Goal: Transaction & Acquisition: Book appointment/travel/reservation

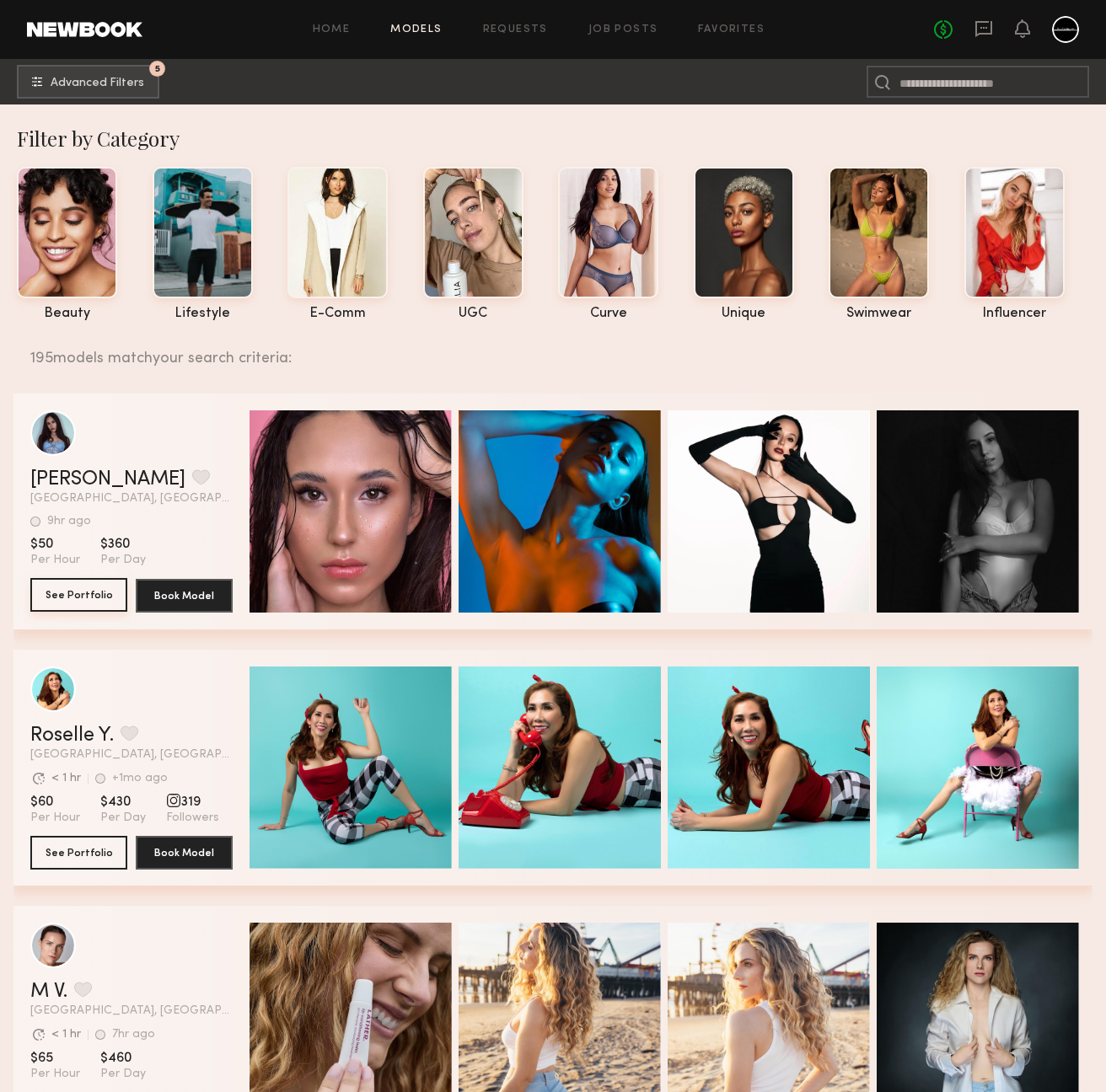
click at [87, 597] on button "See Portfolio" at bounding box center [79, 595] width 97 height 34
click at [94, 84] on span "Advanced Filters" at bounding box center [97, 82] width 93 height 12
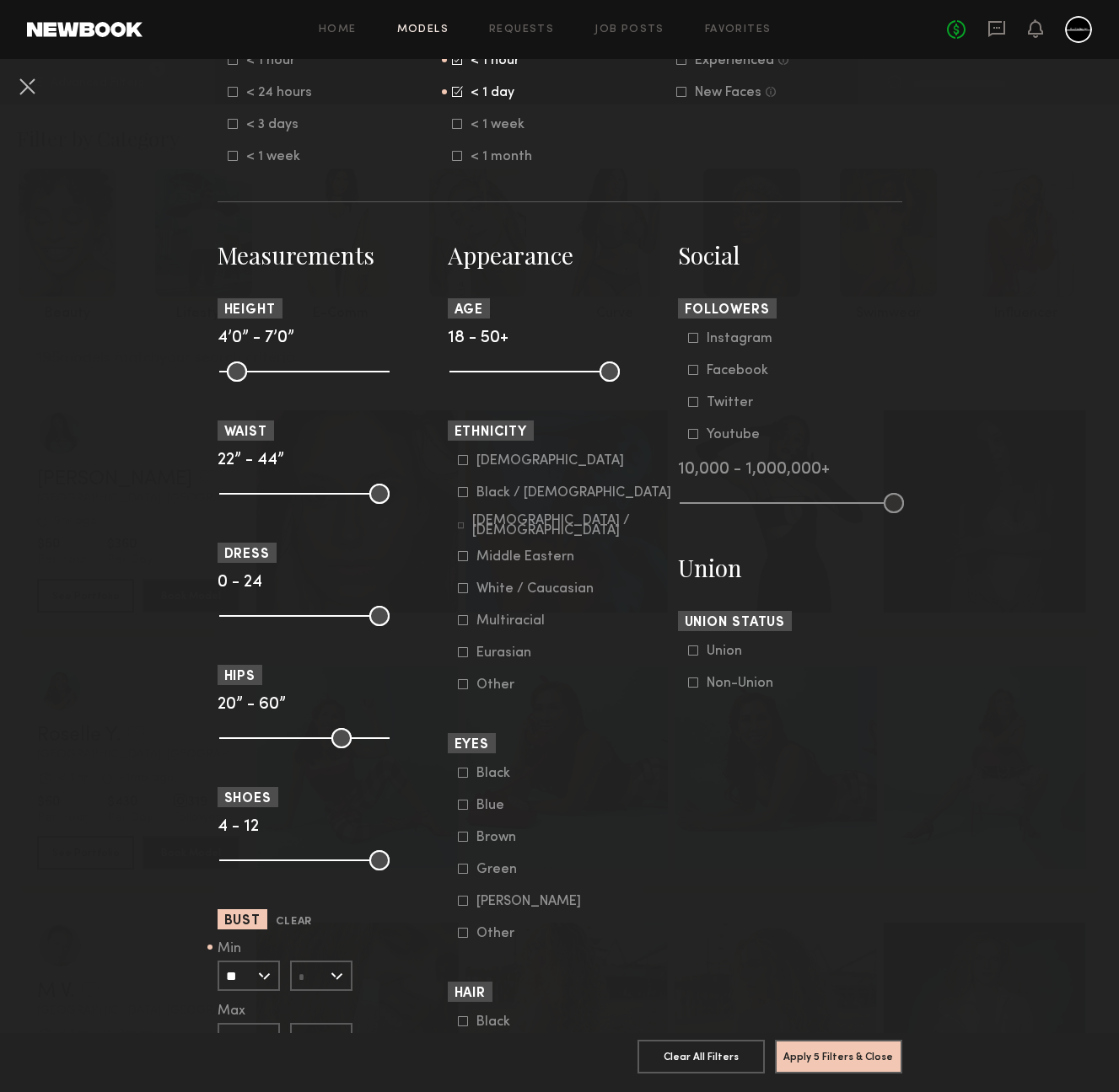
scroll to position [825, 0]
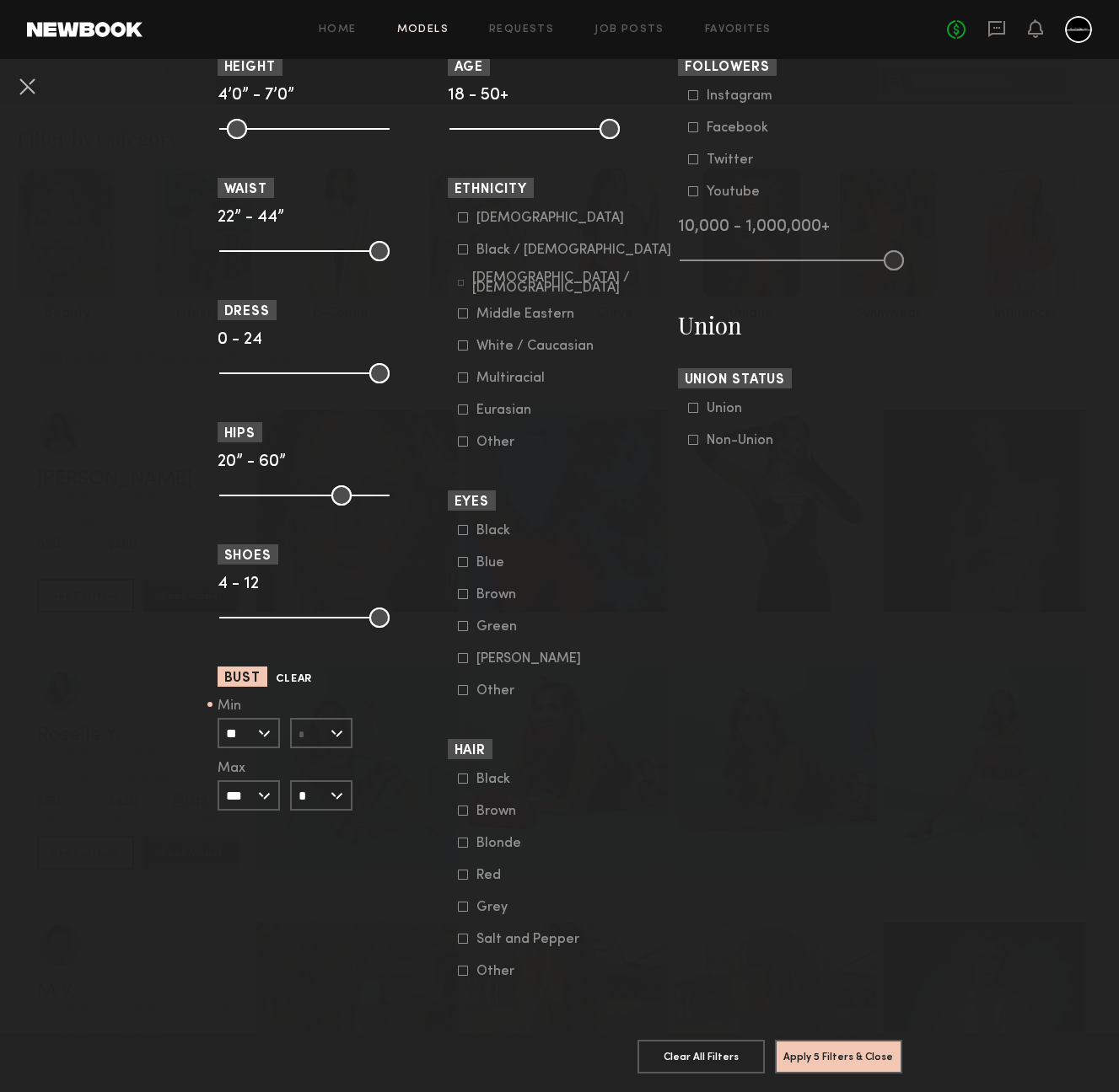
click at [279, 670] on button "Clear" at bounding box center [294, 679] width 37 height 19
type input "*"
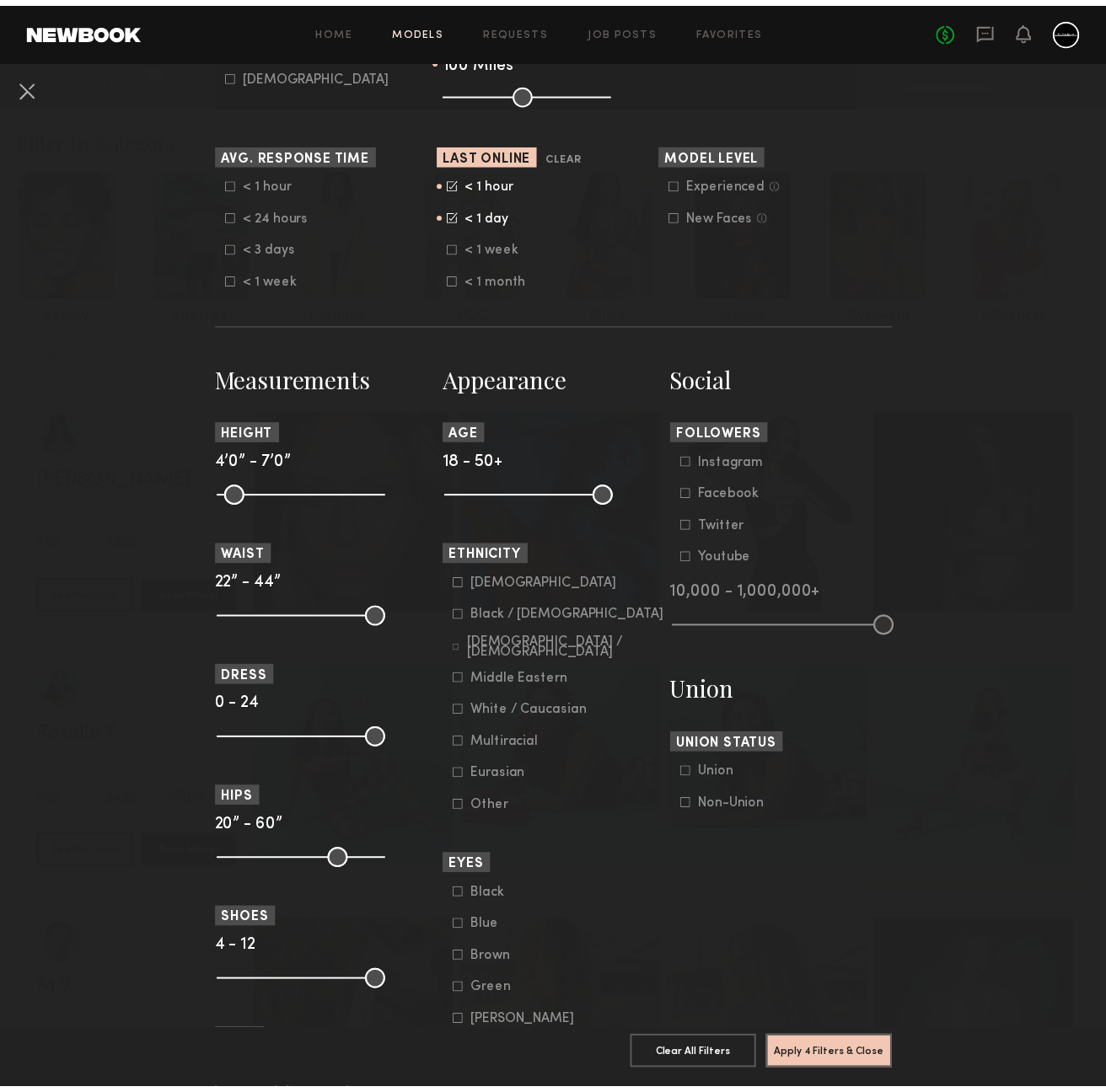
scroll to position [0, 0]
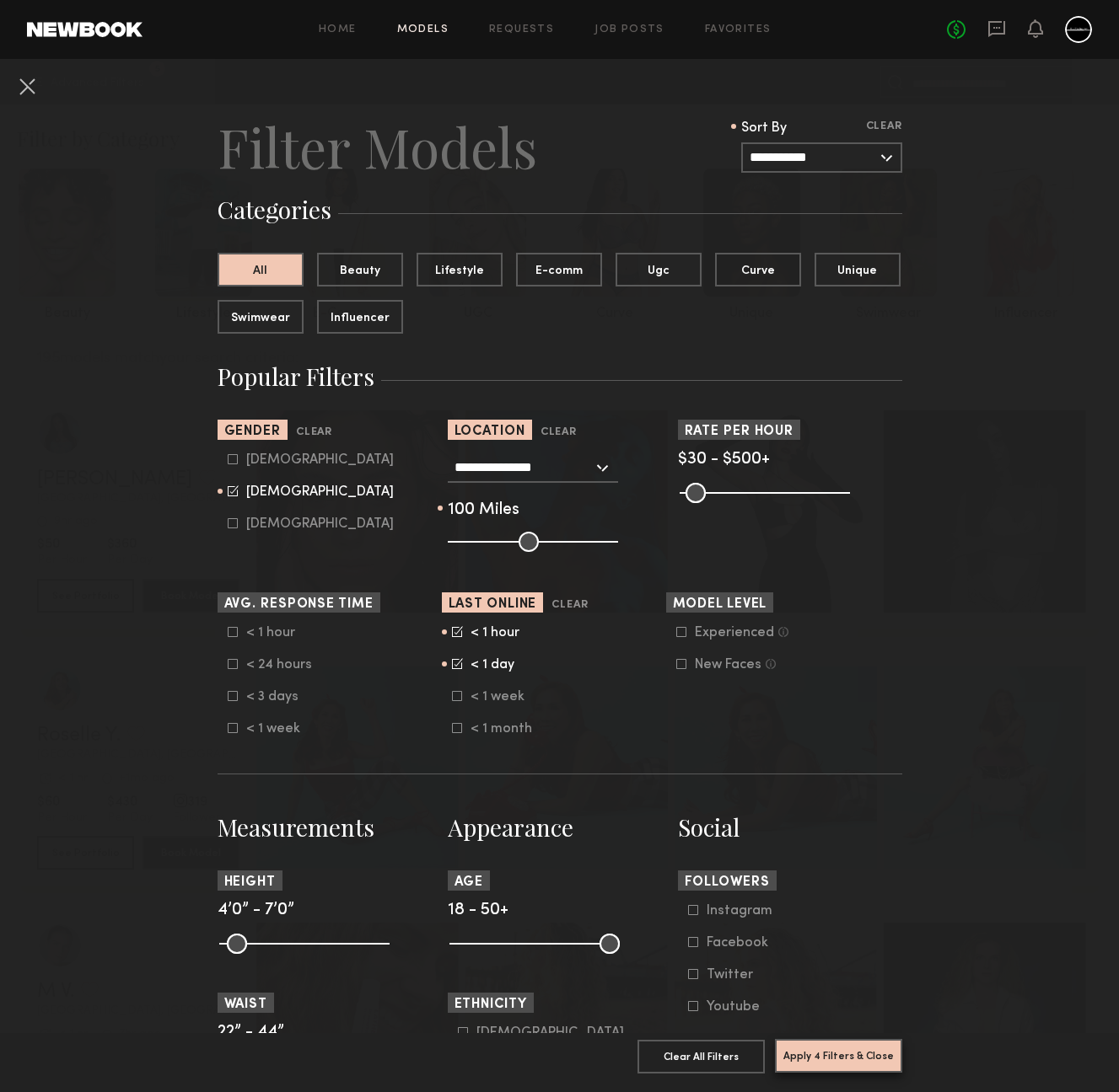
click at [839, 1043] on button "Apply 4 Filters & Close" at bounding box center [839, 1056] width 127 height 34
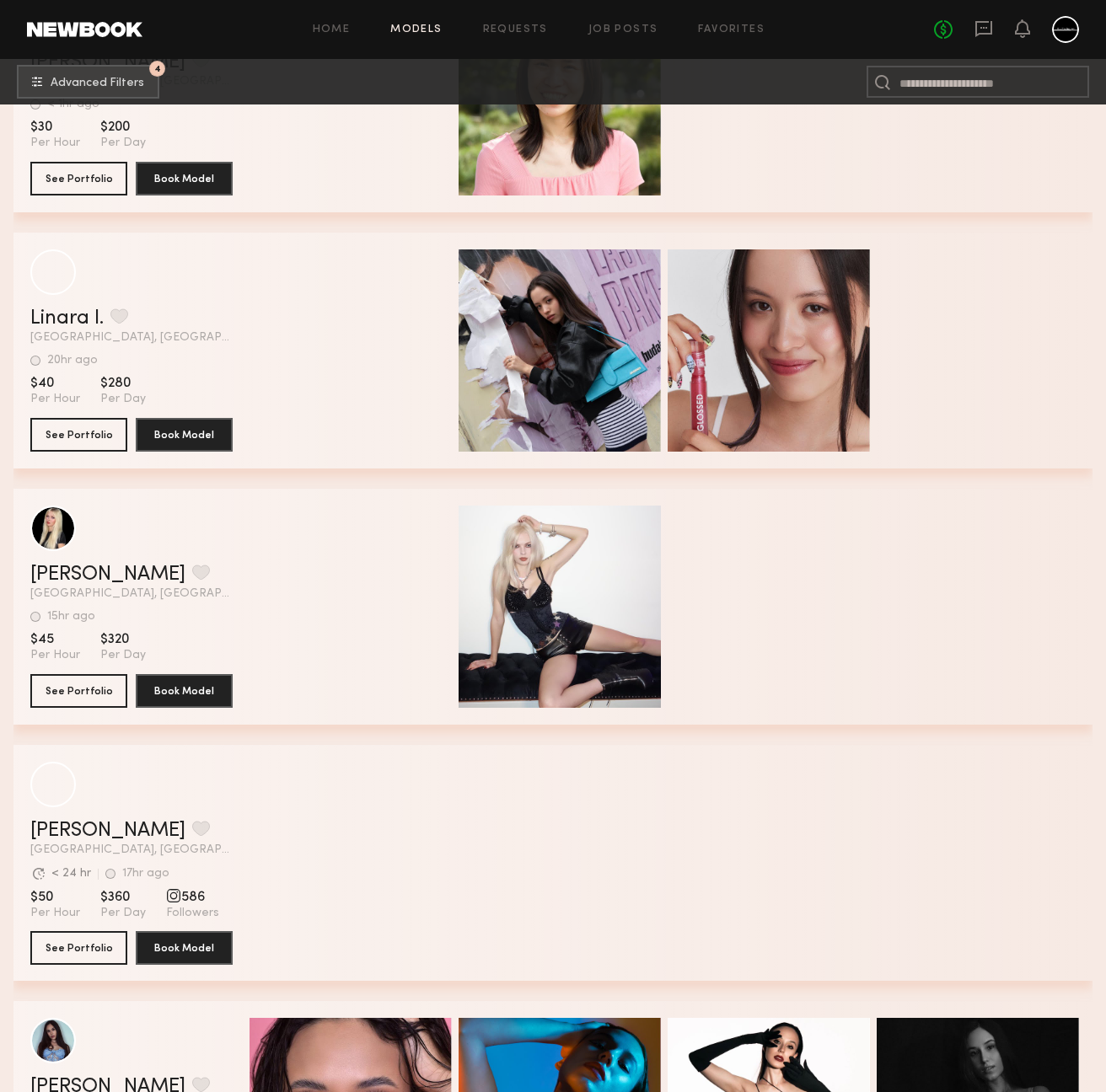
scroll to position [1529, 0]
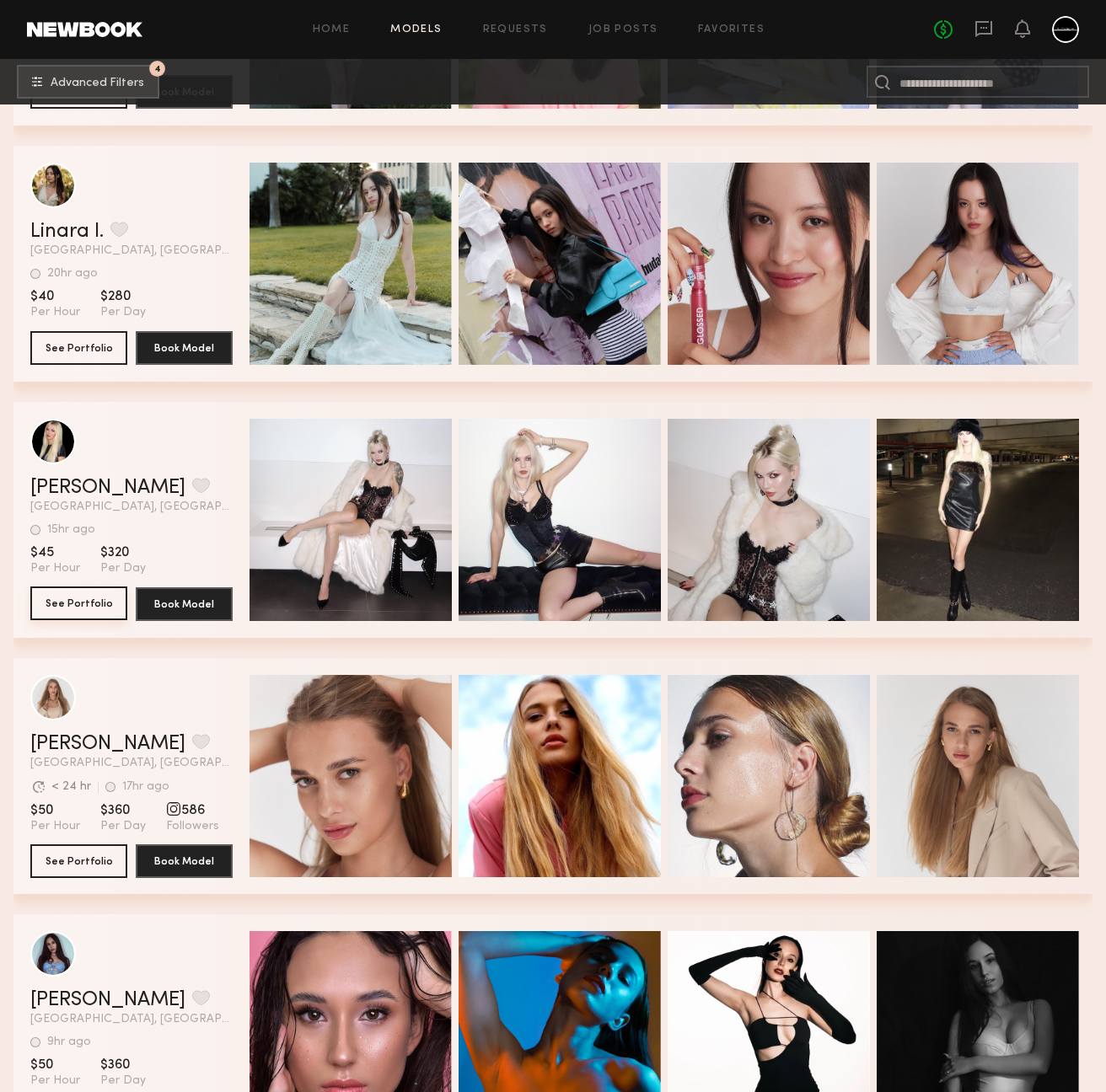
click at [107, 607] on button "See Portfolio" at bounding box center [79, 603] width 97 height 34
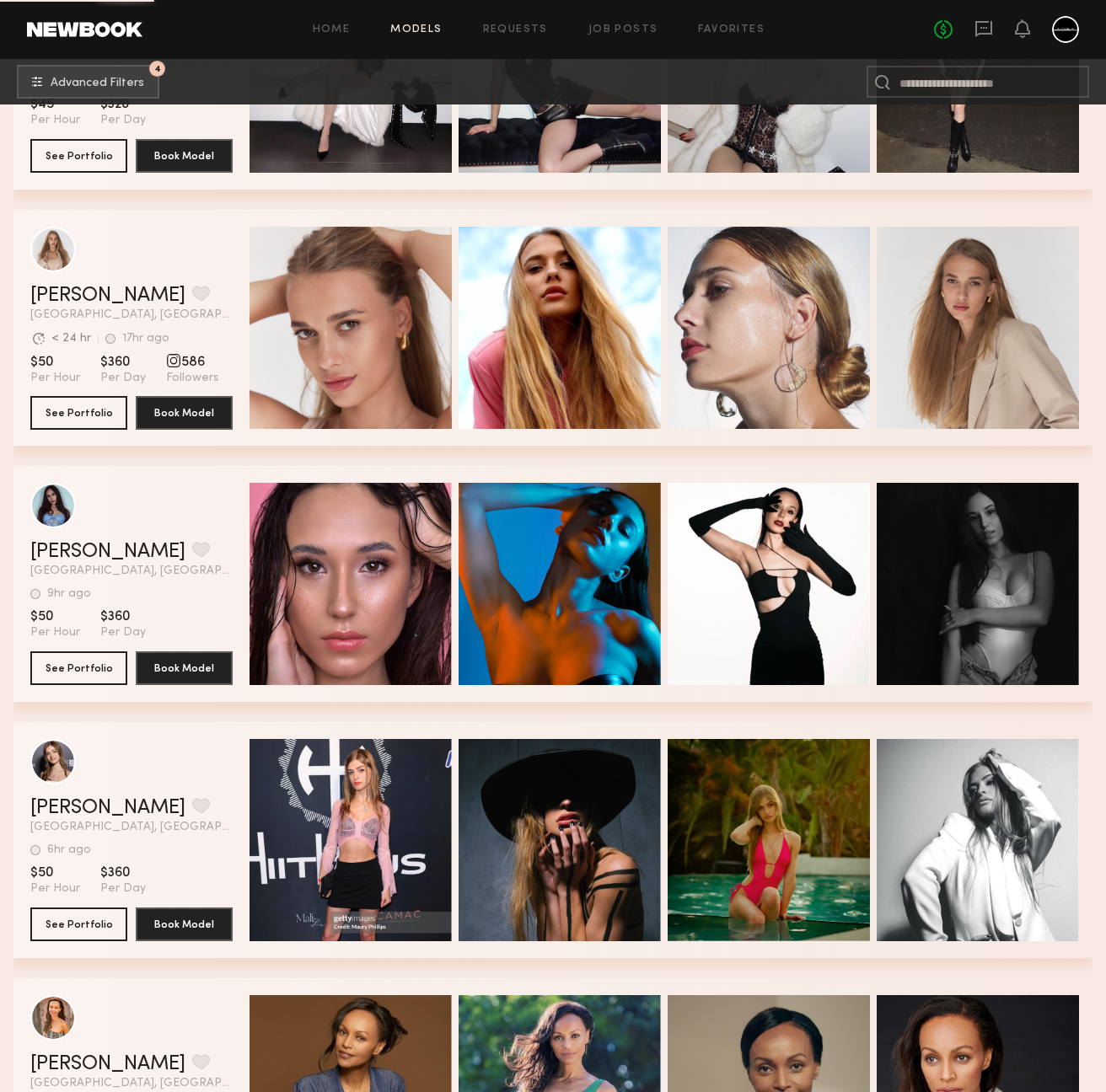
scroll to position [2259, 0]
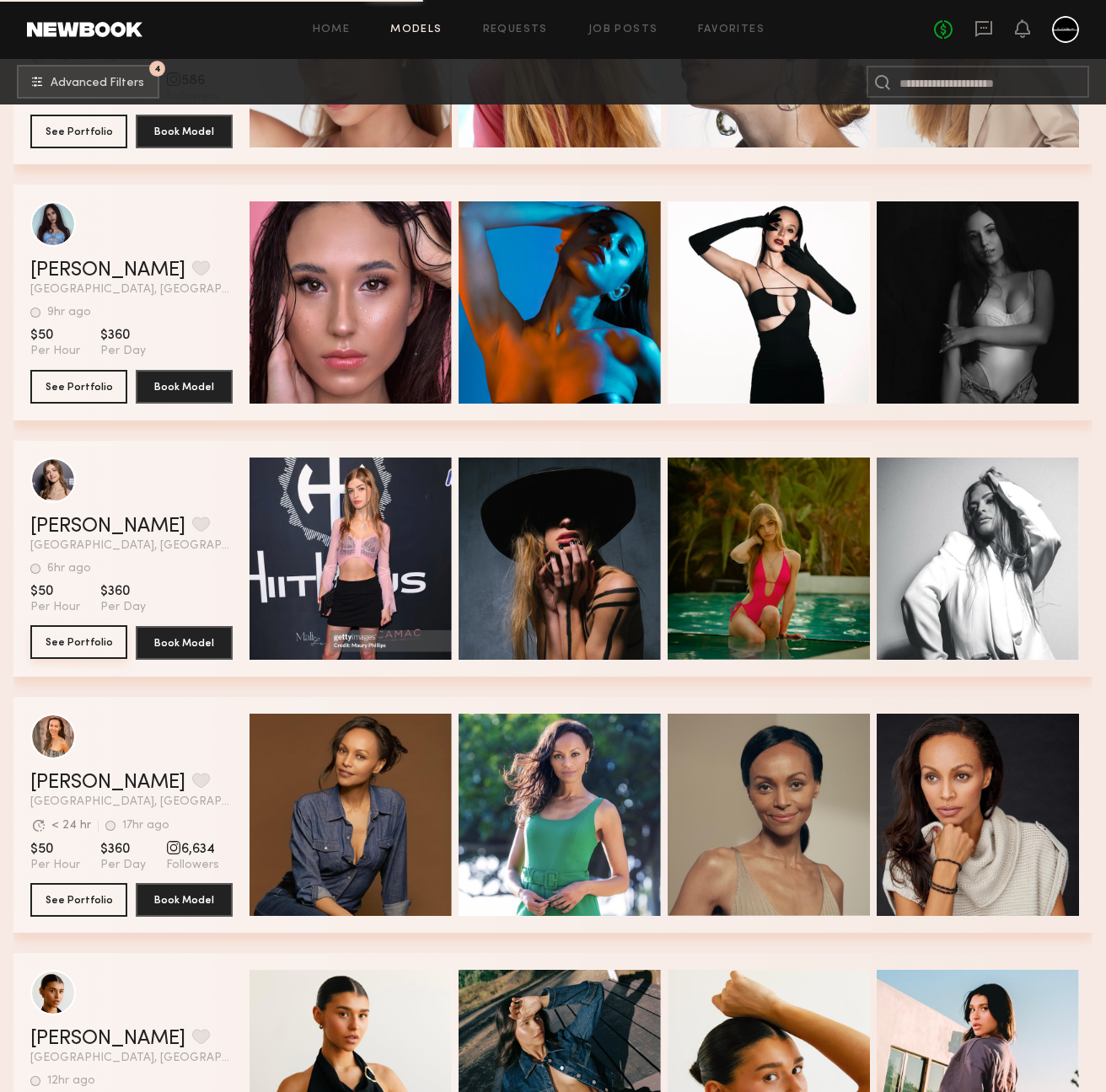
click at [93, 647] on button "See Portfolio" at bounding box center [79, 642] width 97 height 34
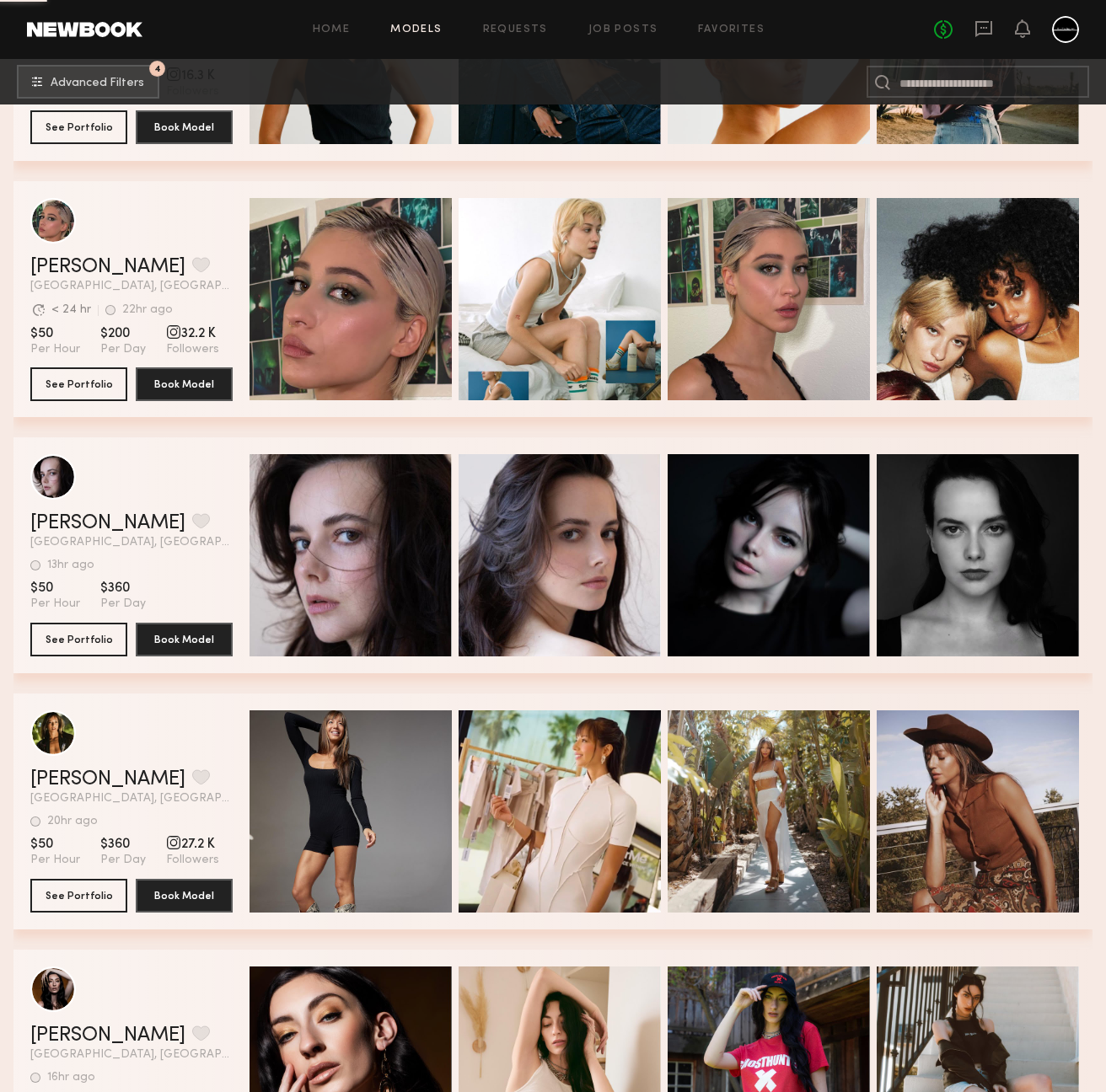
scroll to position [3369, 0]
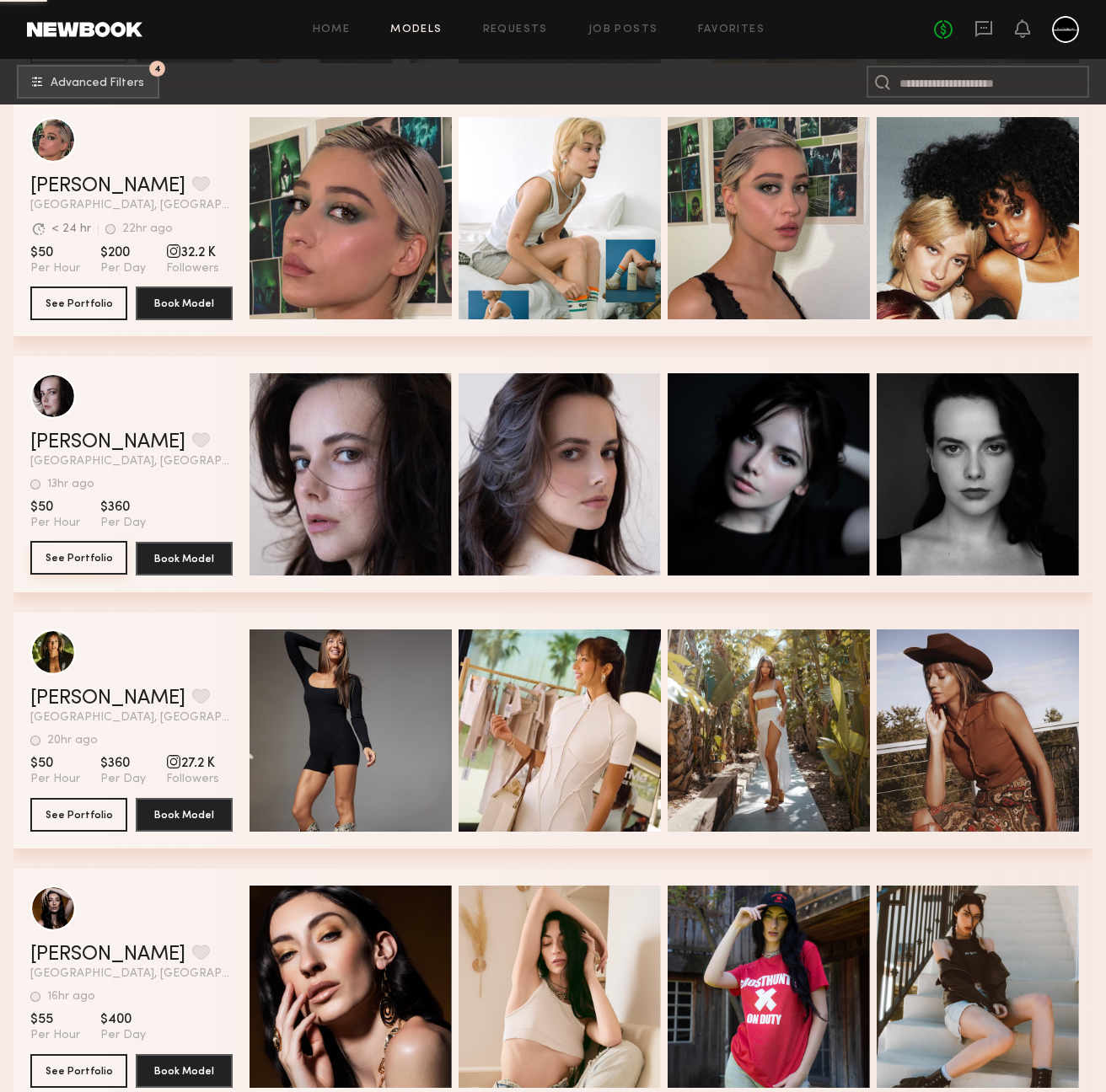
click at [100, 554] on button "See Portfolio" at bounding box center [79, 558] width 97 height 34
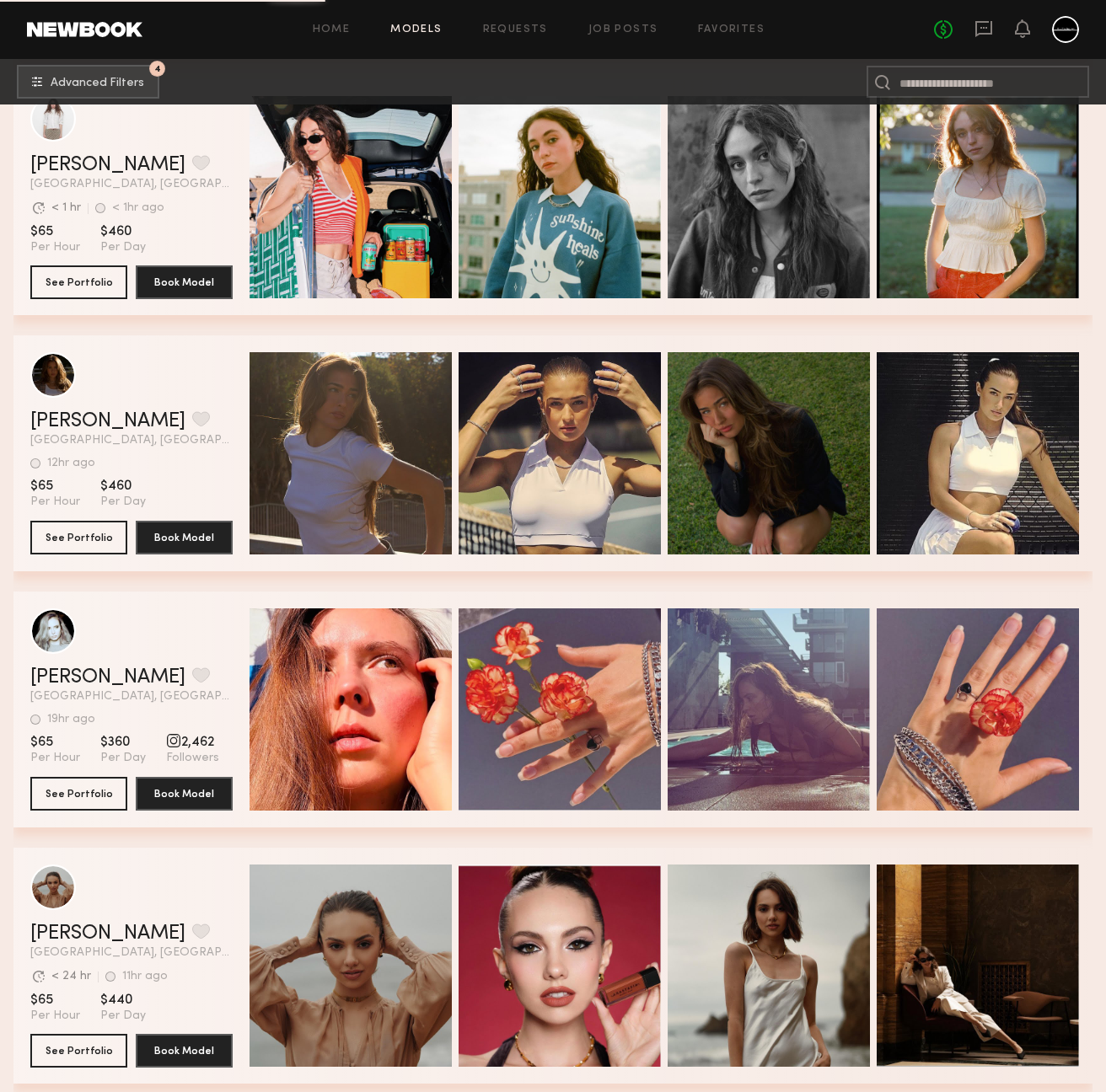
scroll to position [5014, 0]
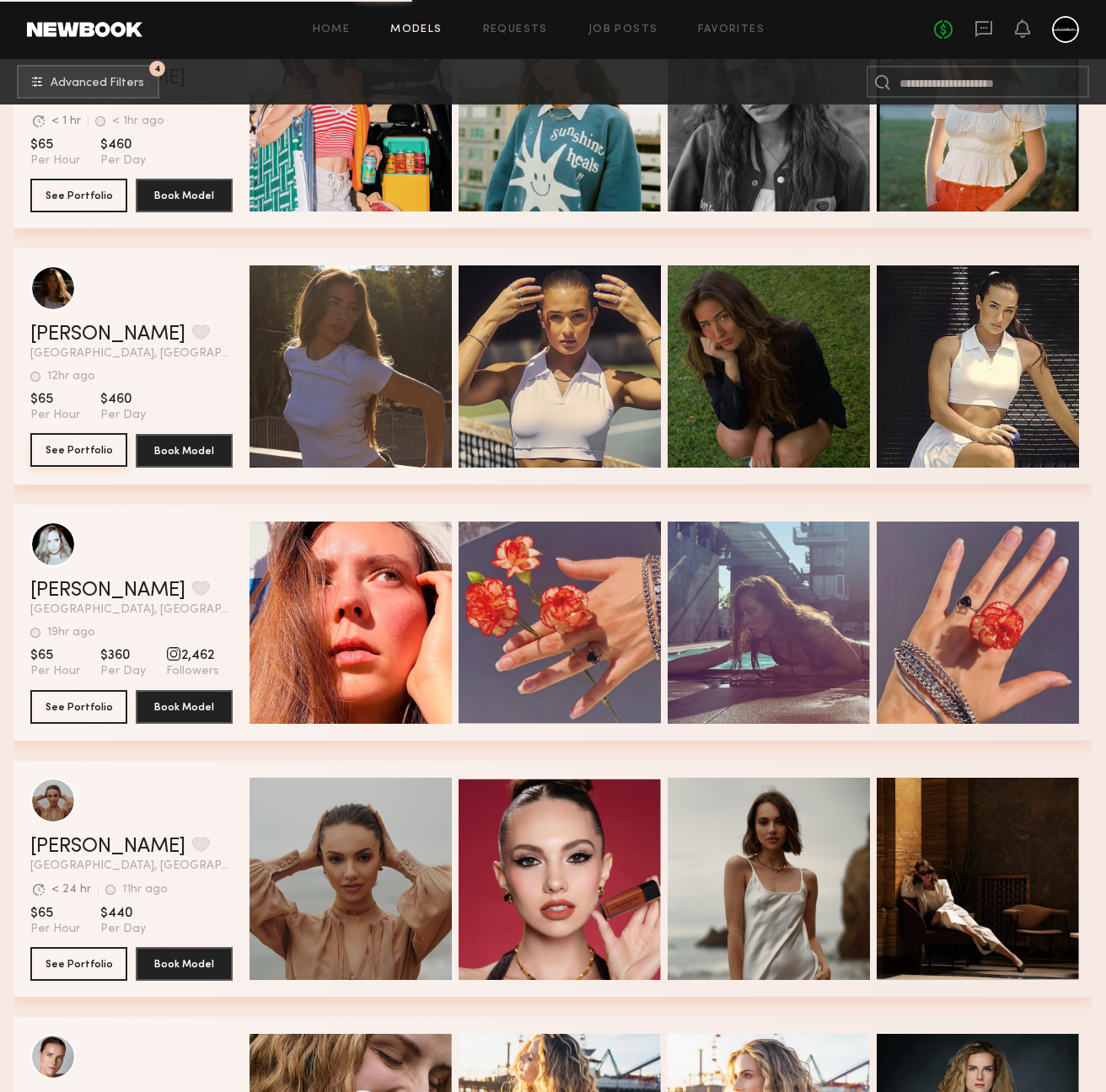
click at [80, 451] on button "See Portfolio" at bounding box center [79, 450] width 97 height 34
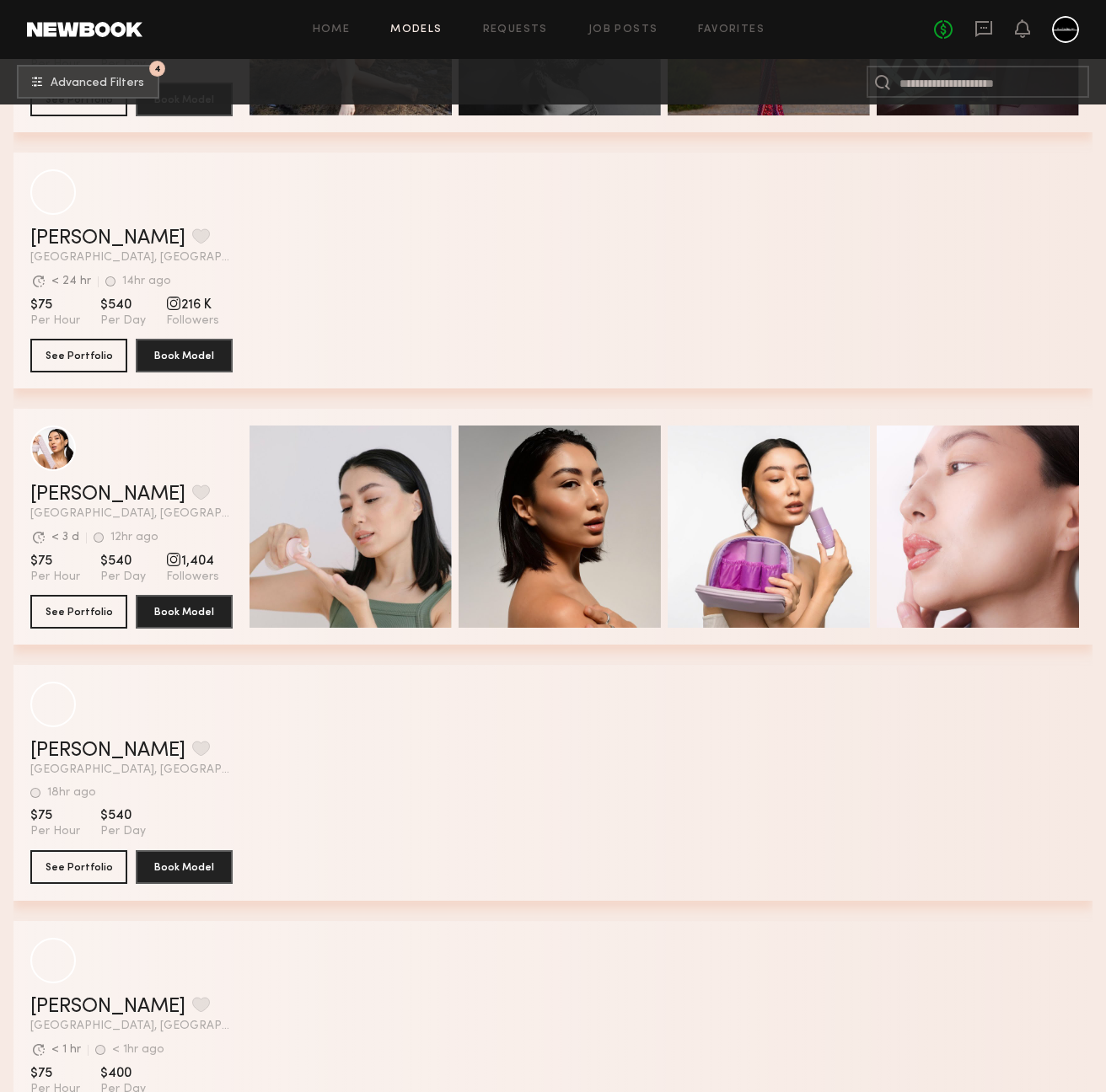
scroll to position [9387, 0]
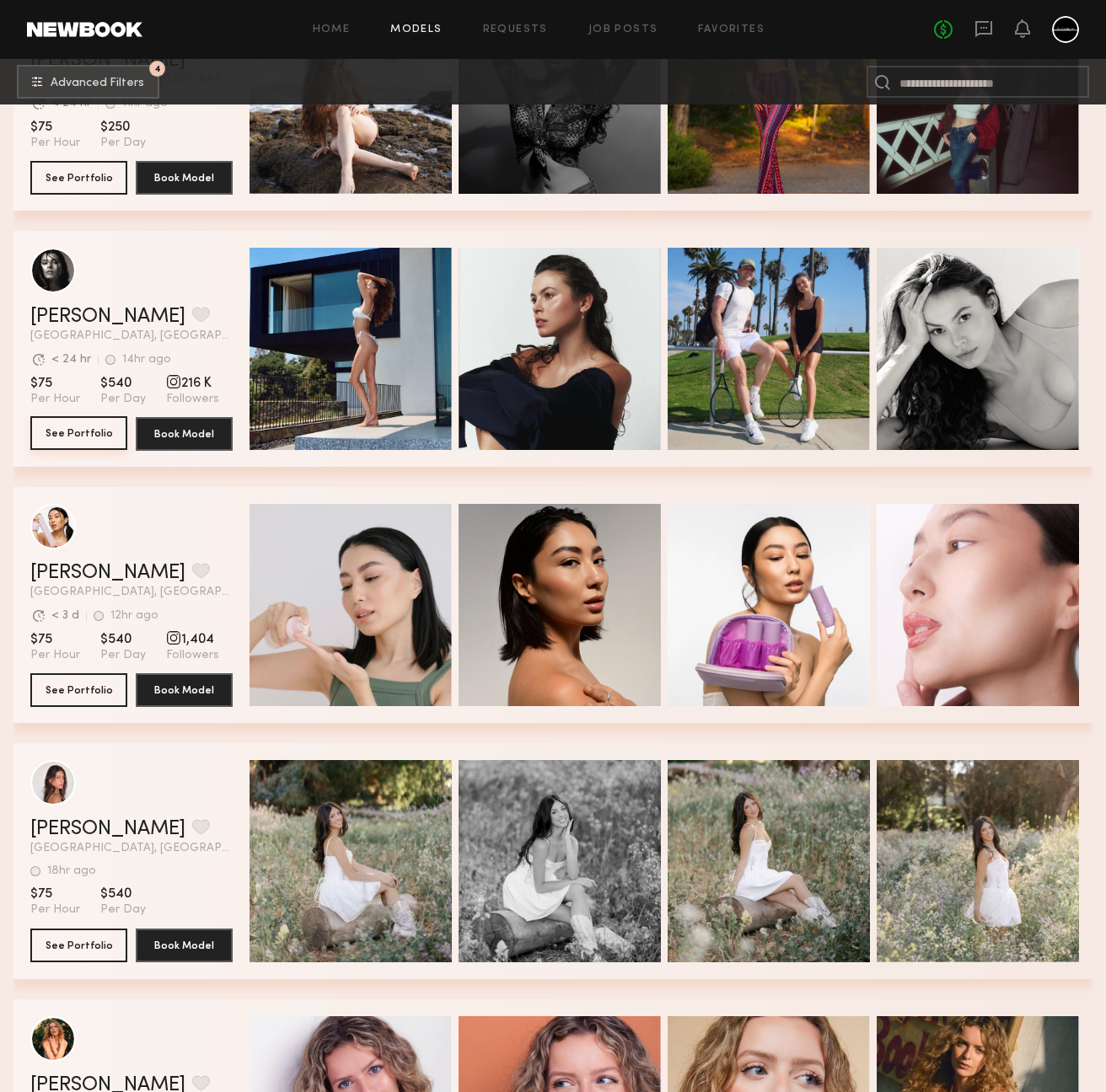
click at [63, 438] on button "See Portfolio" at bounding box center [79, 433] width 97 height 34
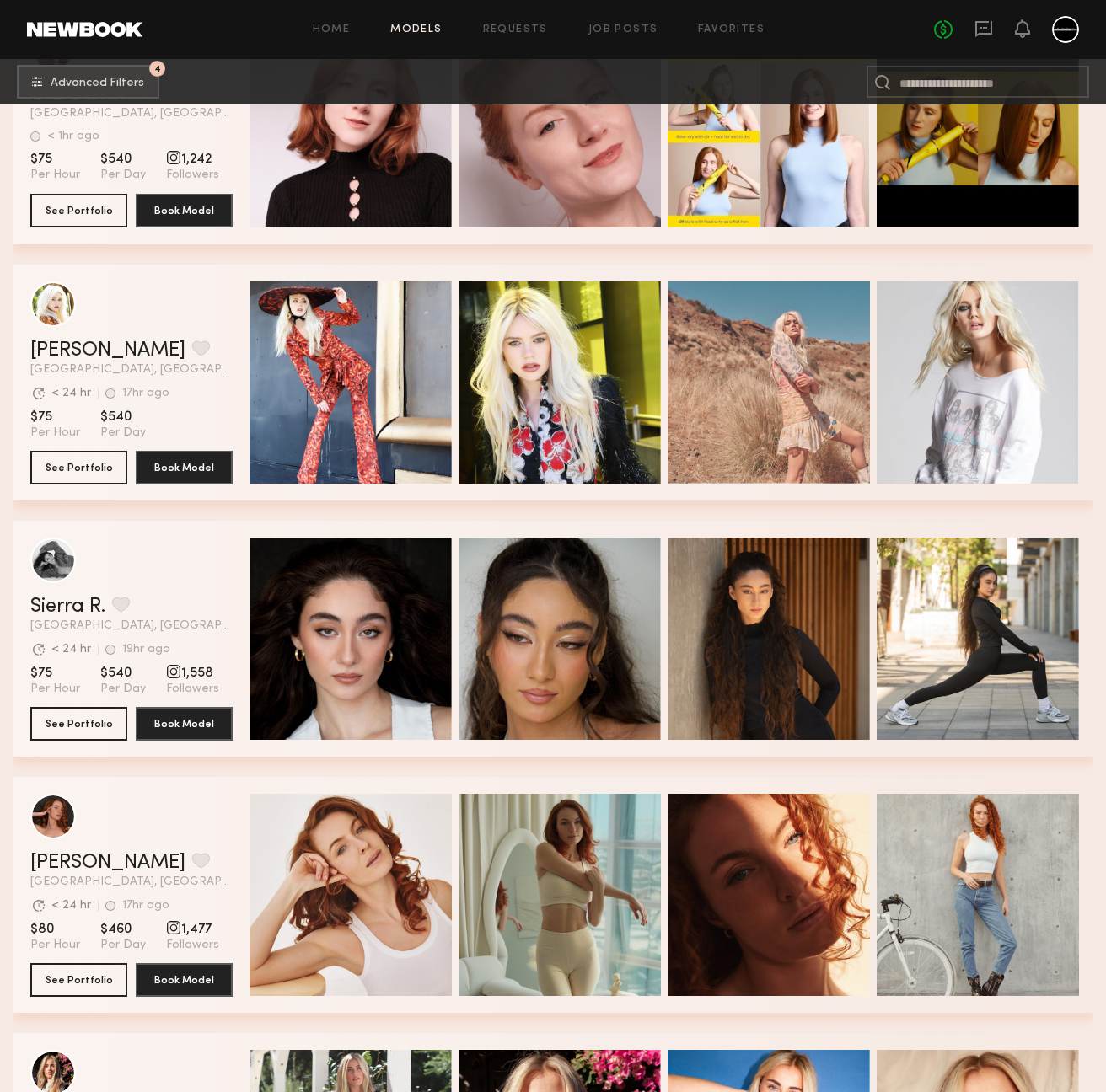
scroll to position [10696, 0]
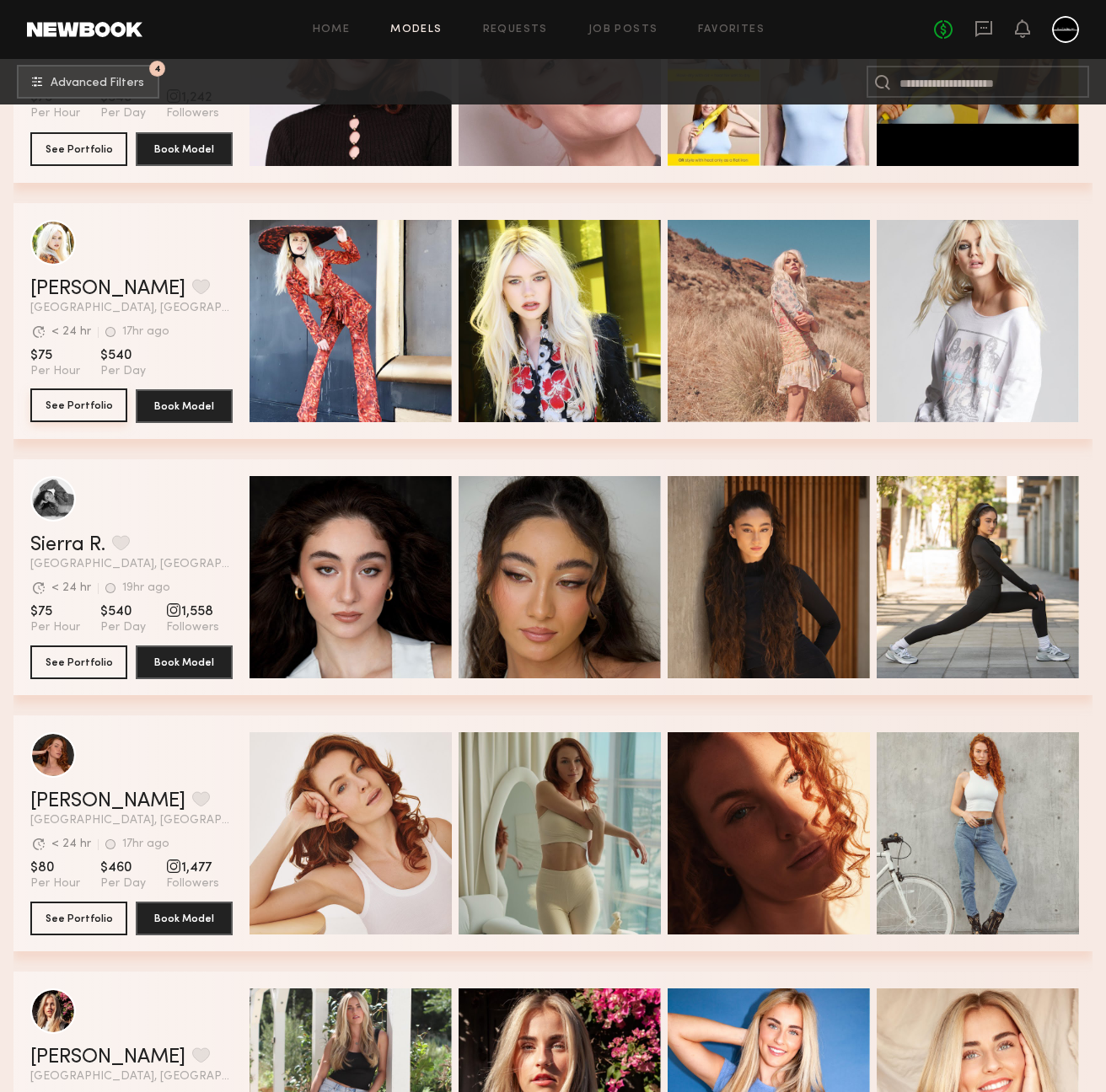
click at [104, 403] on button "See Portfolio" at bounding box center [79, 405] width 97 height 34
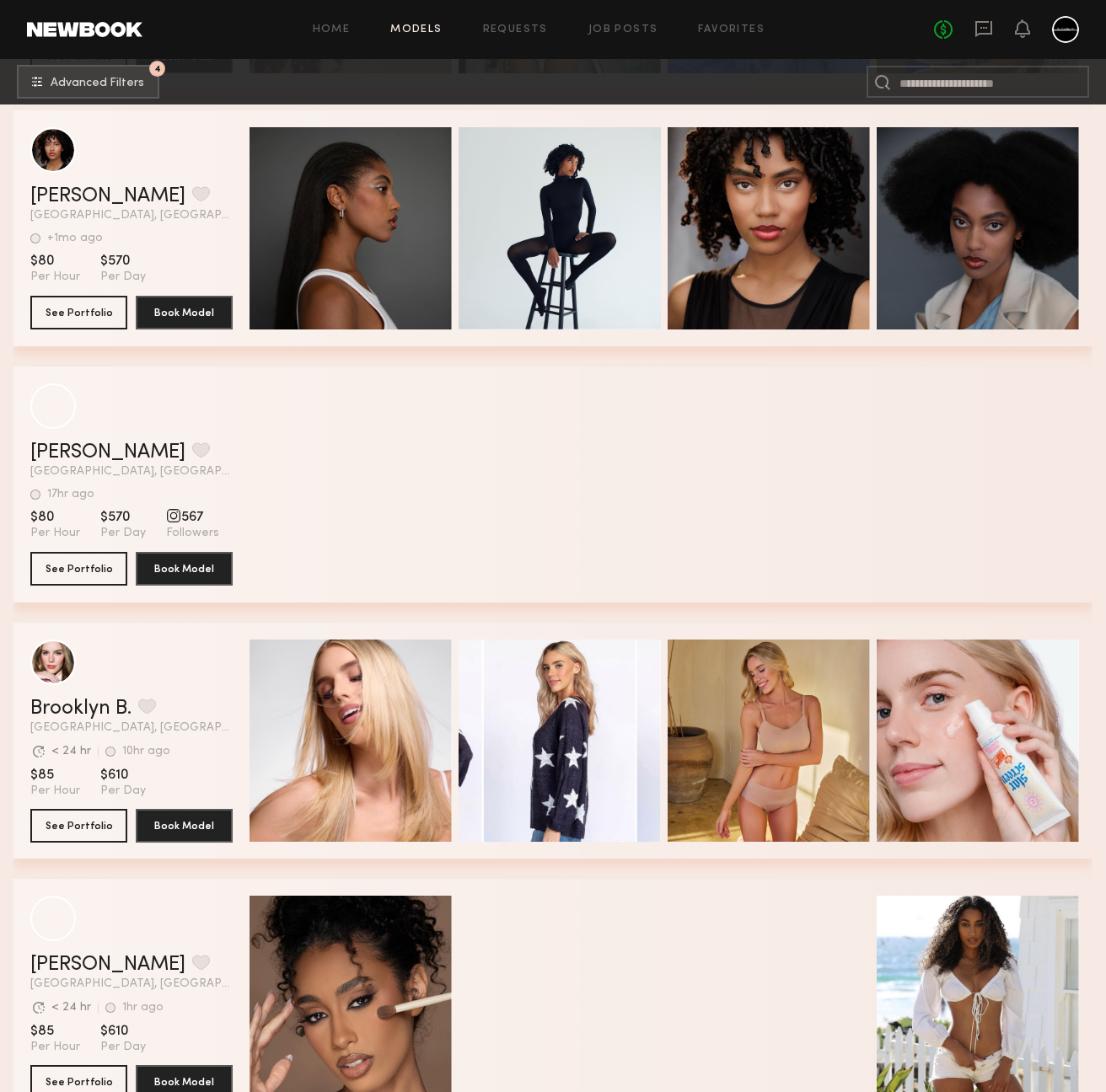
scroll to position [12669, 0]
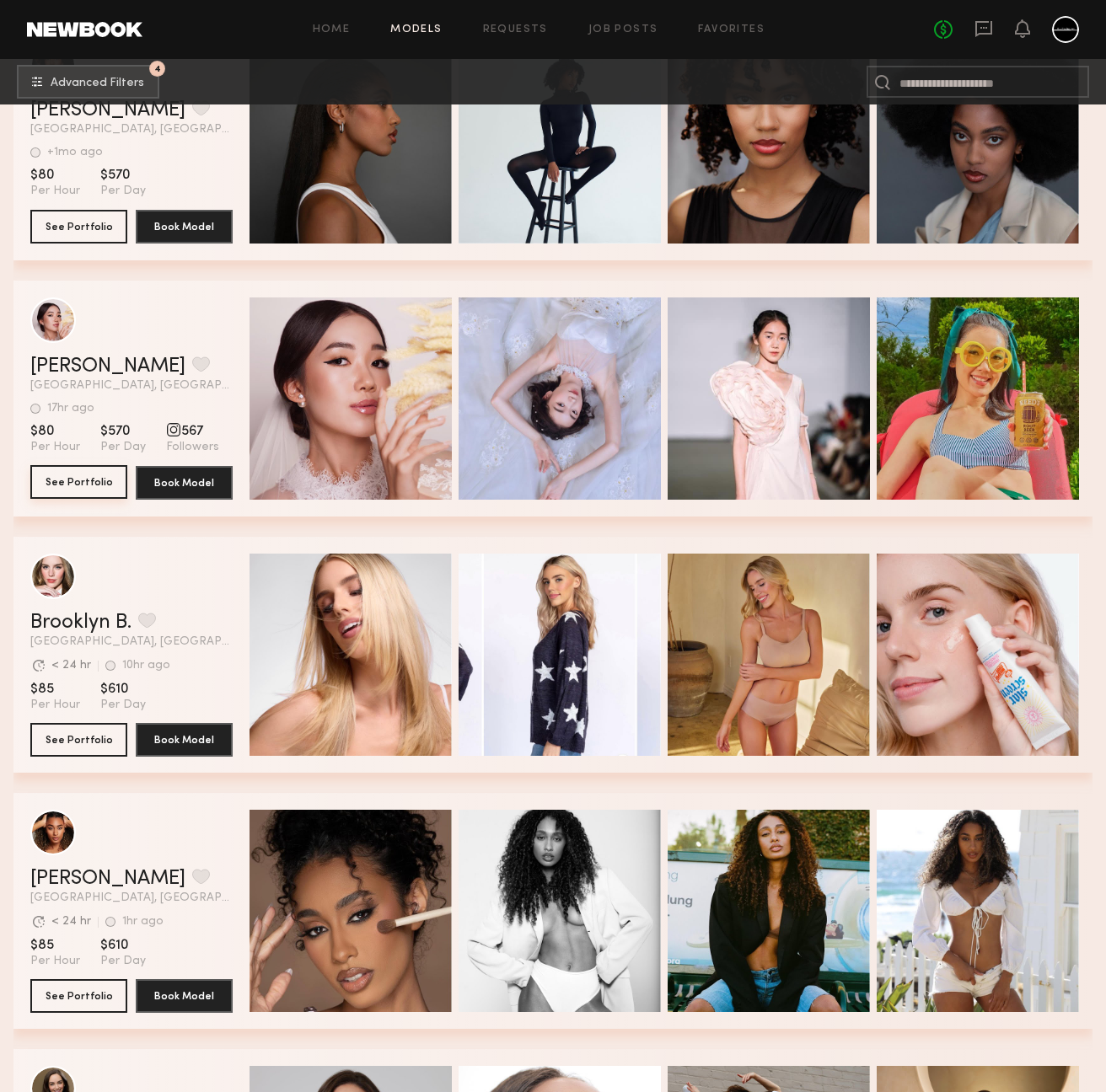
click at [82, 483] on button "See Portfolio" at bounding box center [79, 482] width 97 height 34
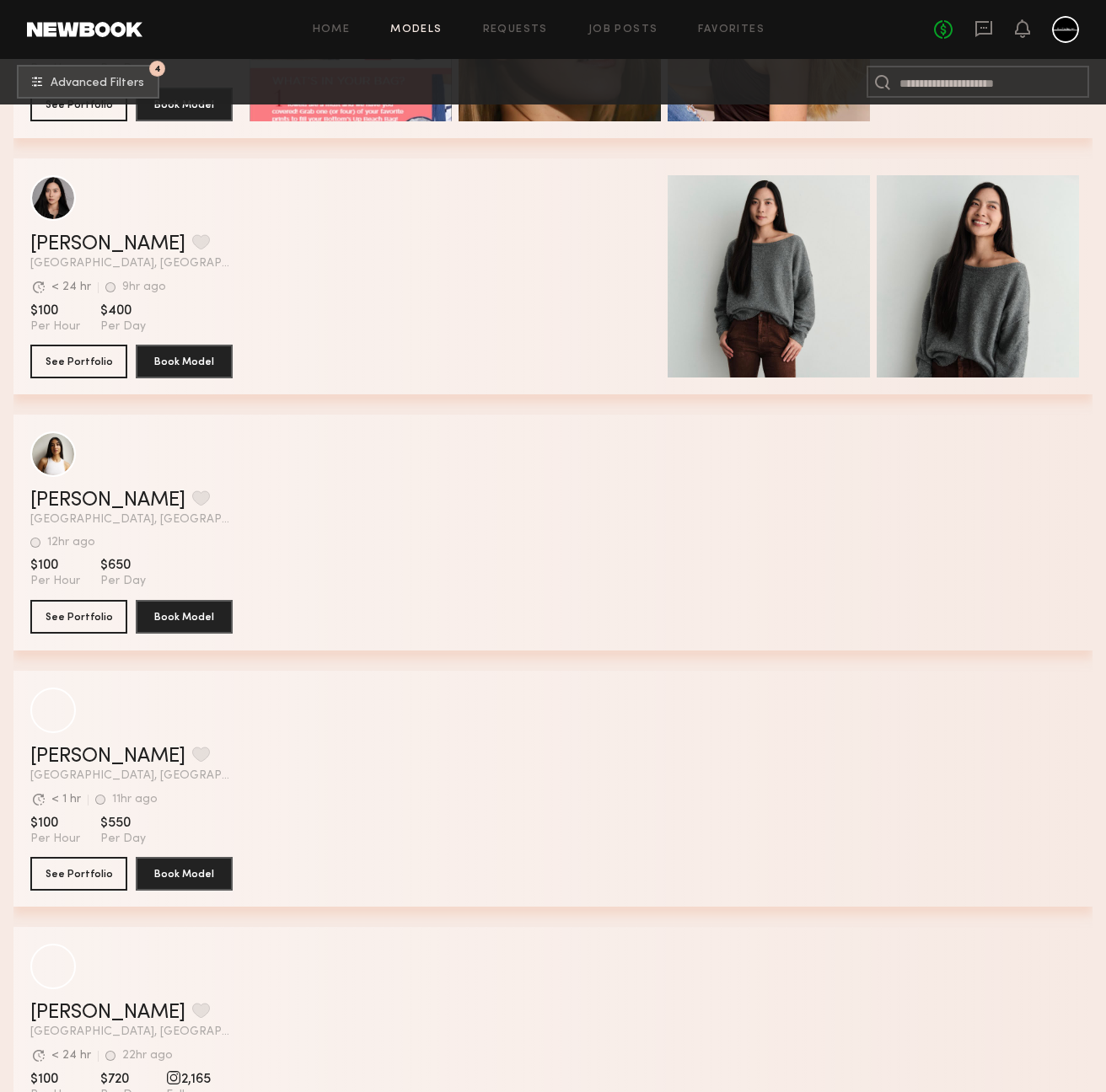
scroll to position [21148, 0]
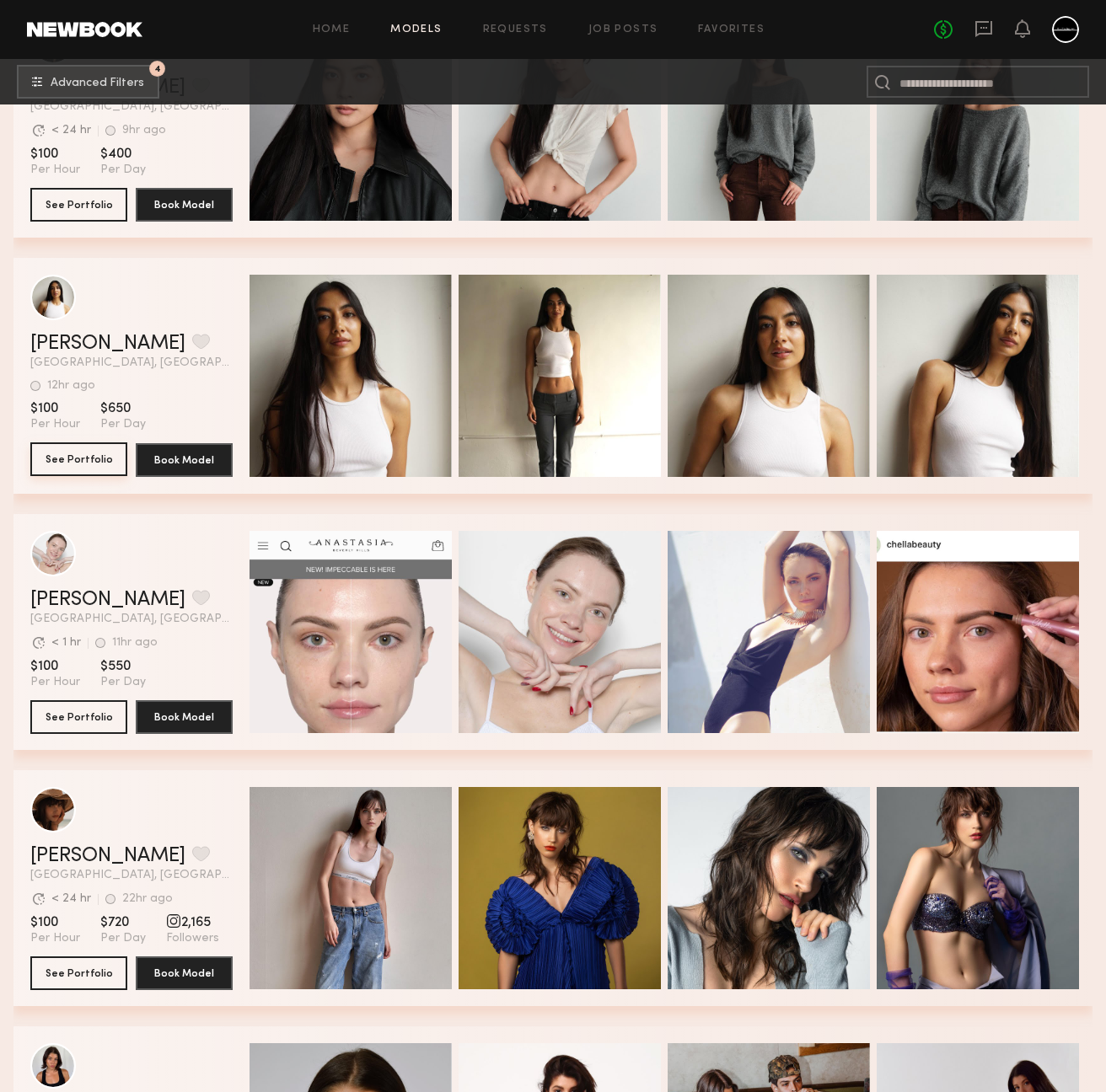
click at [60, 468] on button "See Portfolio" at bounding box center [79, 459] width 97 height 34
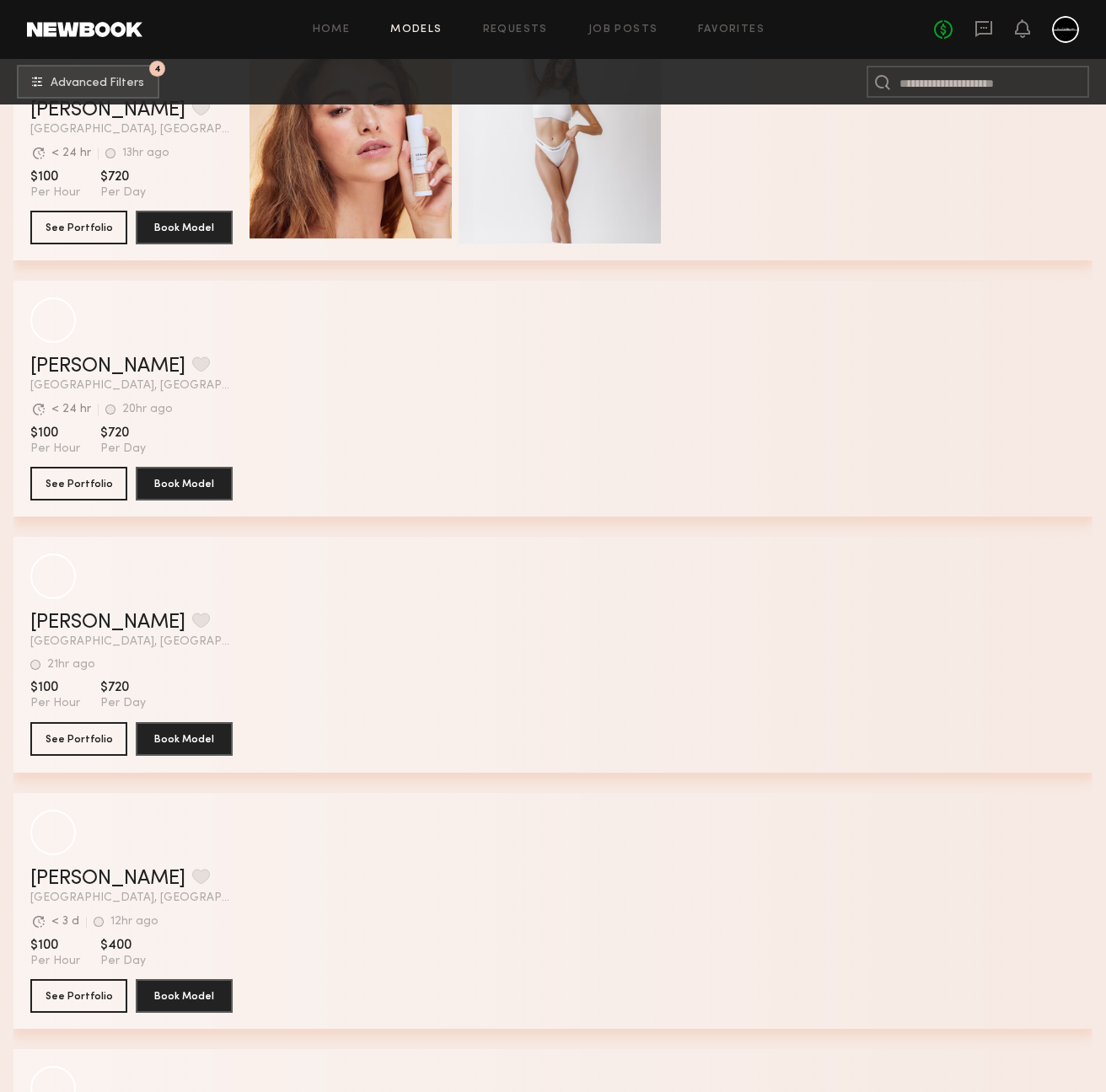
scroll to position [27132, 0]
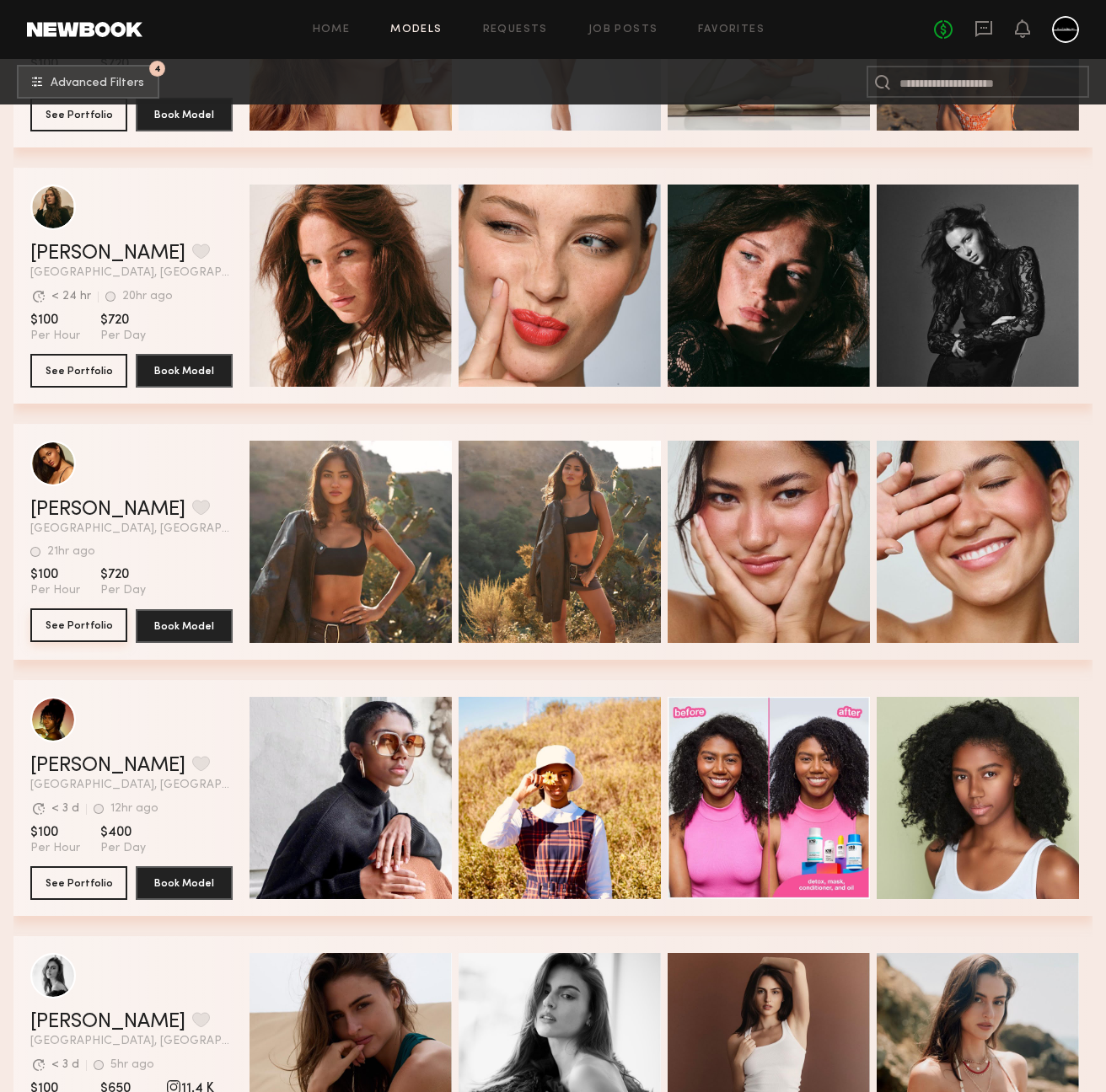
click at [104, 621] on button "See Portfolio" at bounding box center [79, 625] width 97 height 34
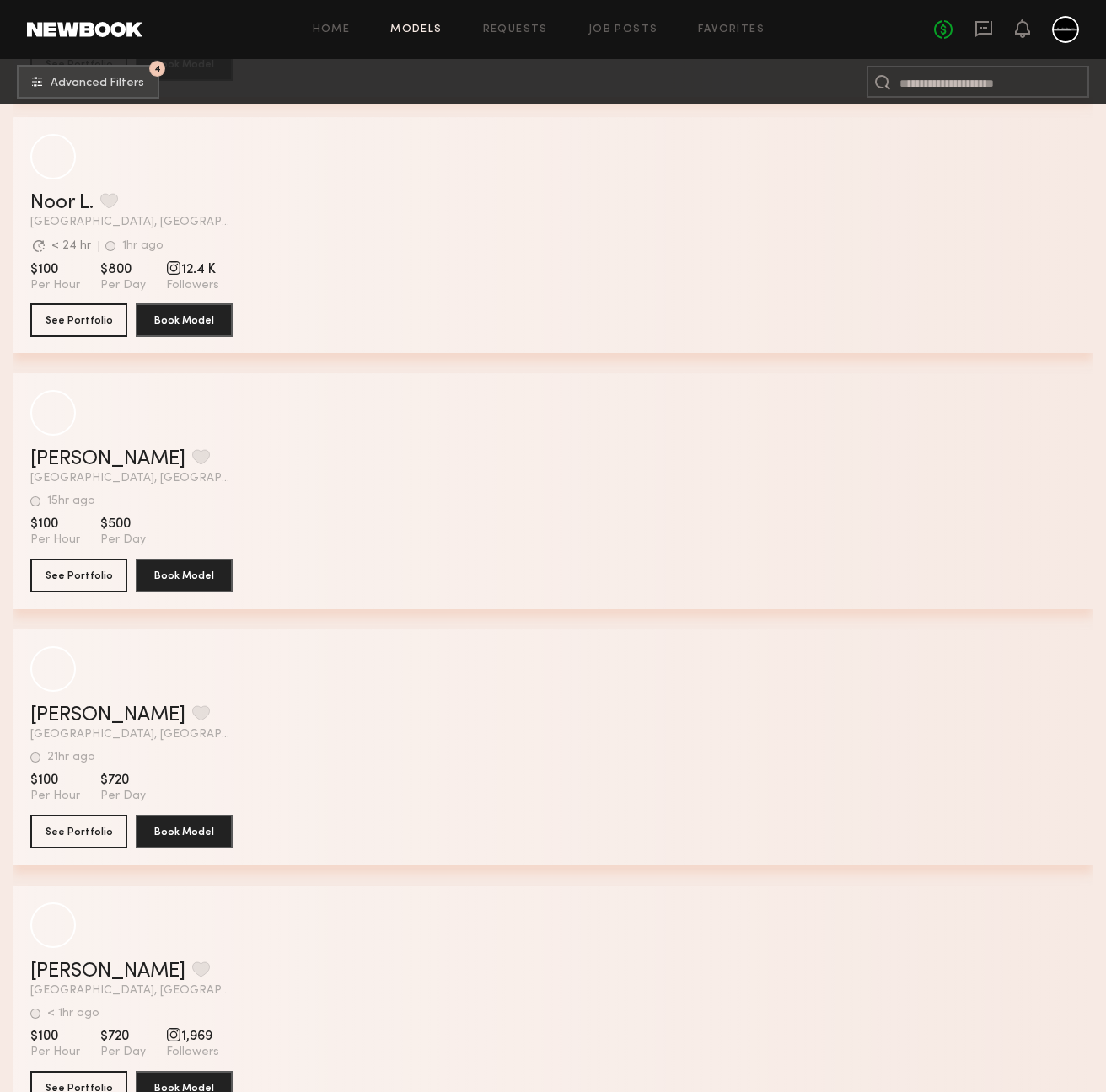
scroll to position [31521, 0]
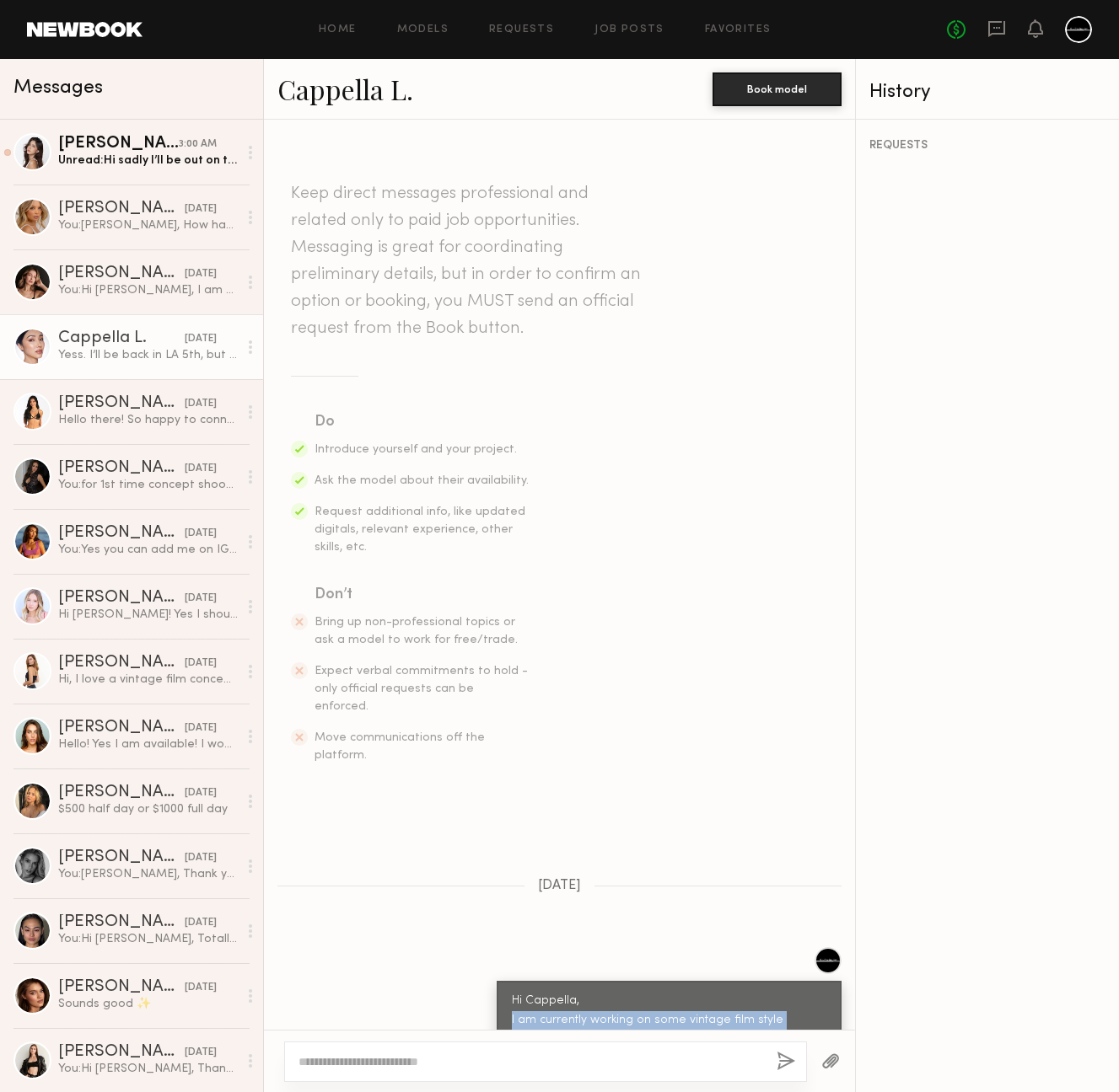
scroll to position [614, 0]
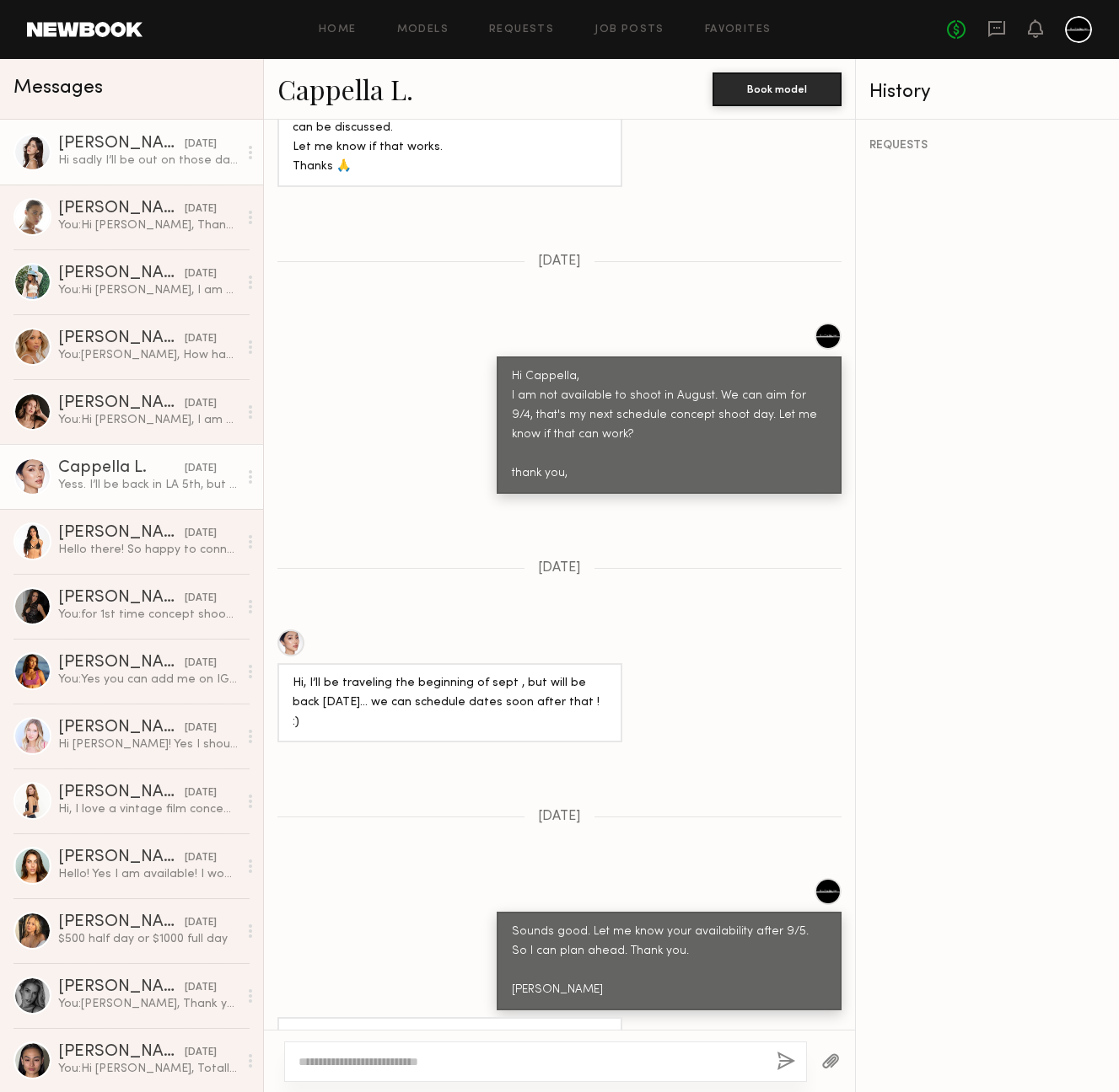
scroll to position [1538, 0]
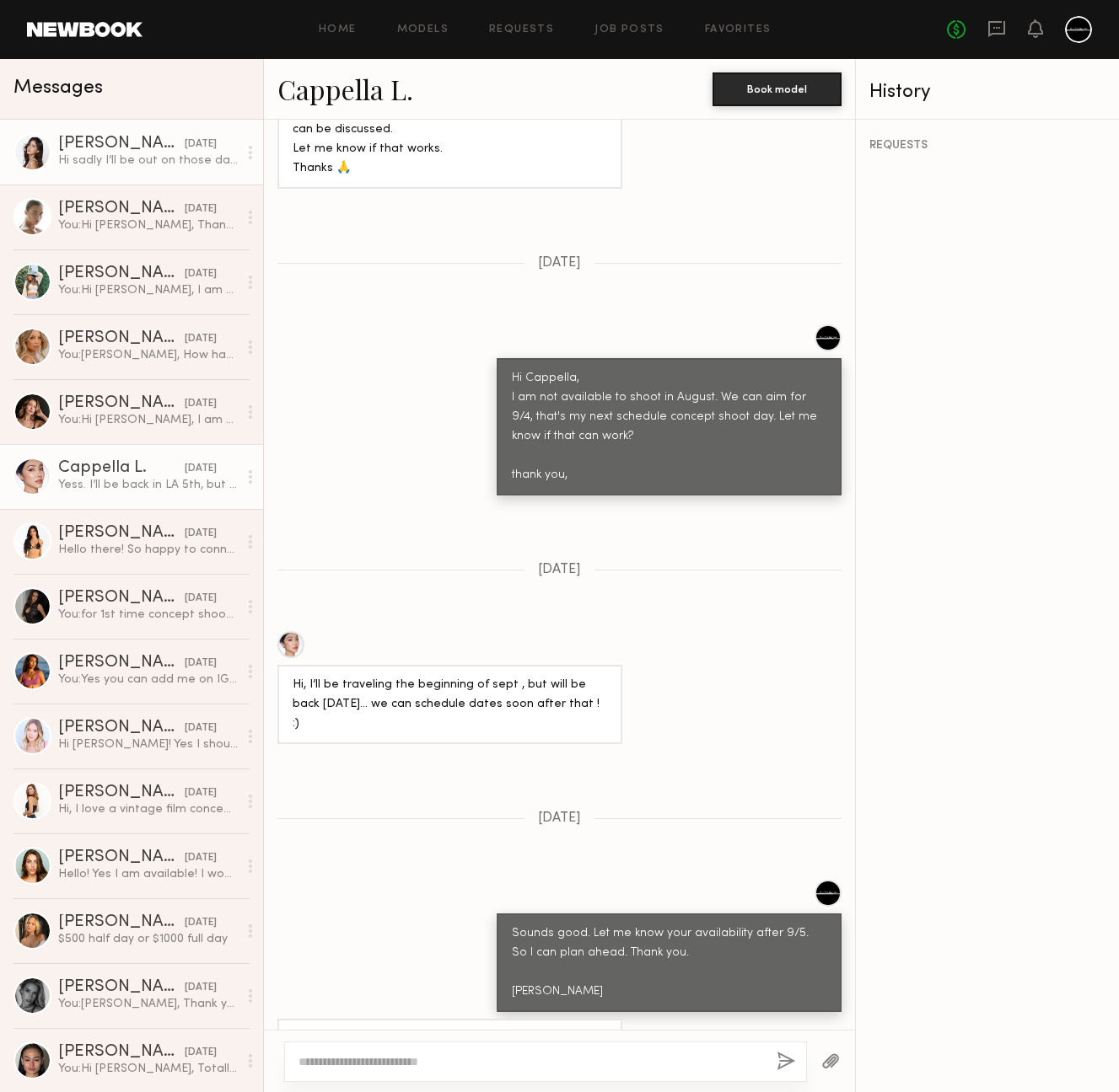
click at [124, 161] on div "Hi sadly I’ll be out on those dates" at bounding box center [148, 160] width 180 height 16
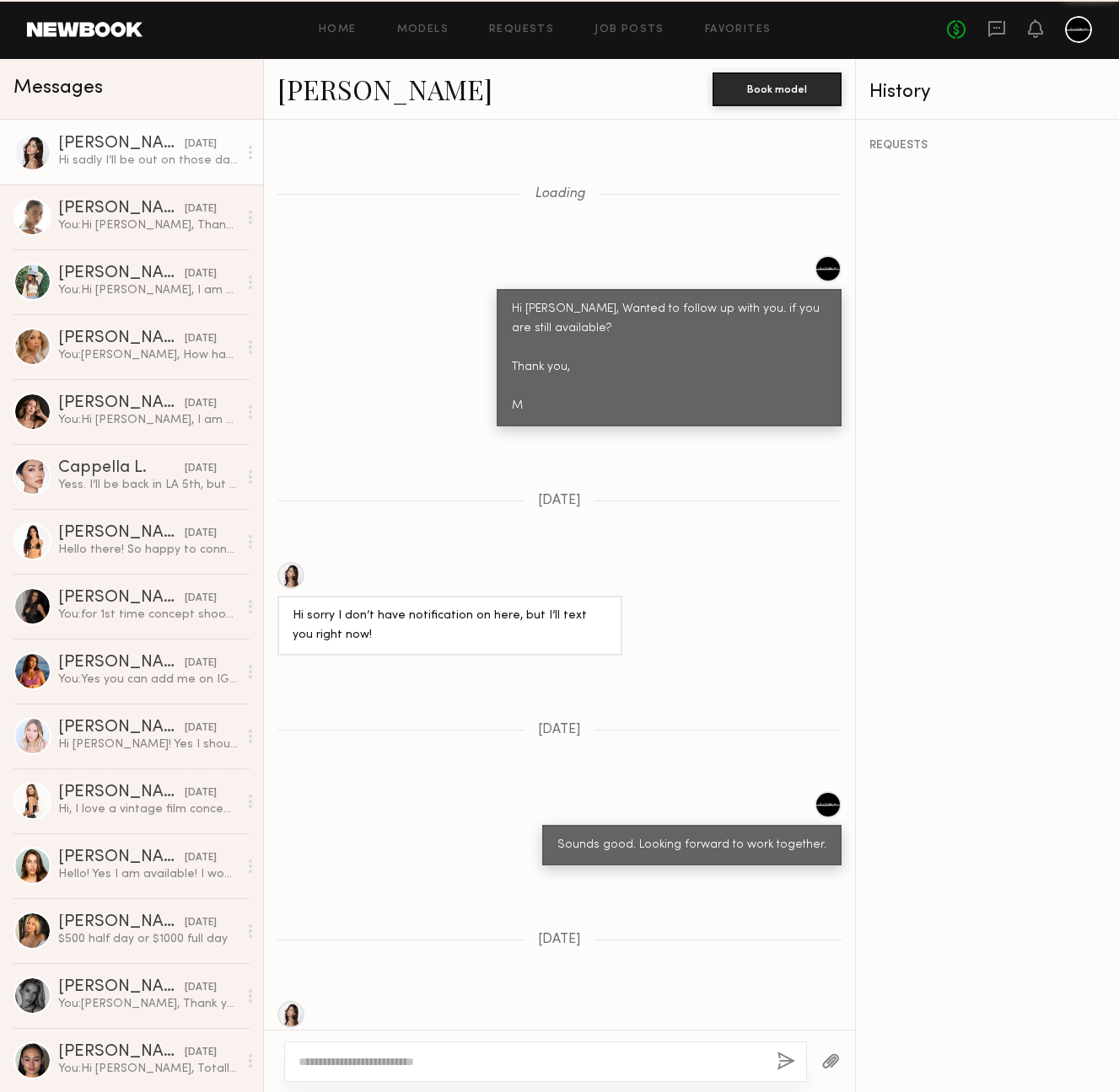
scroll to position [1396, 0]
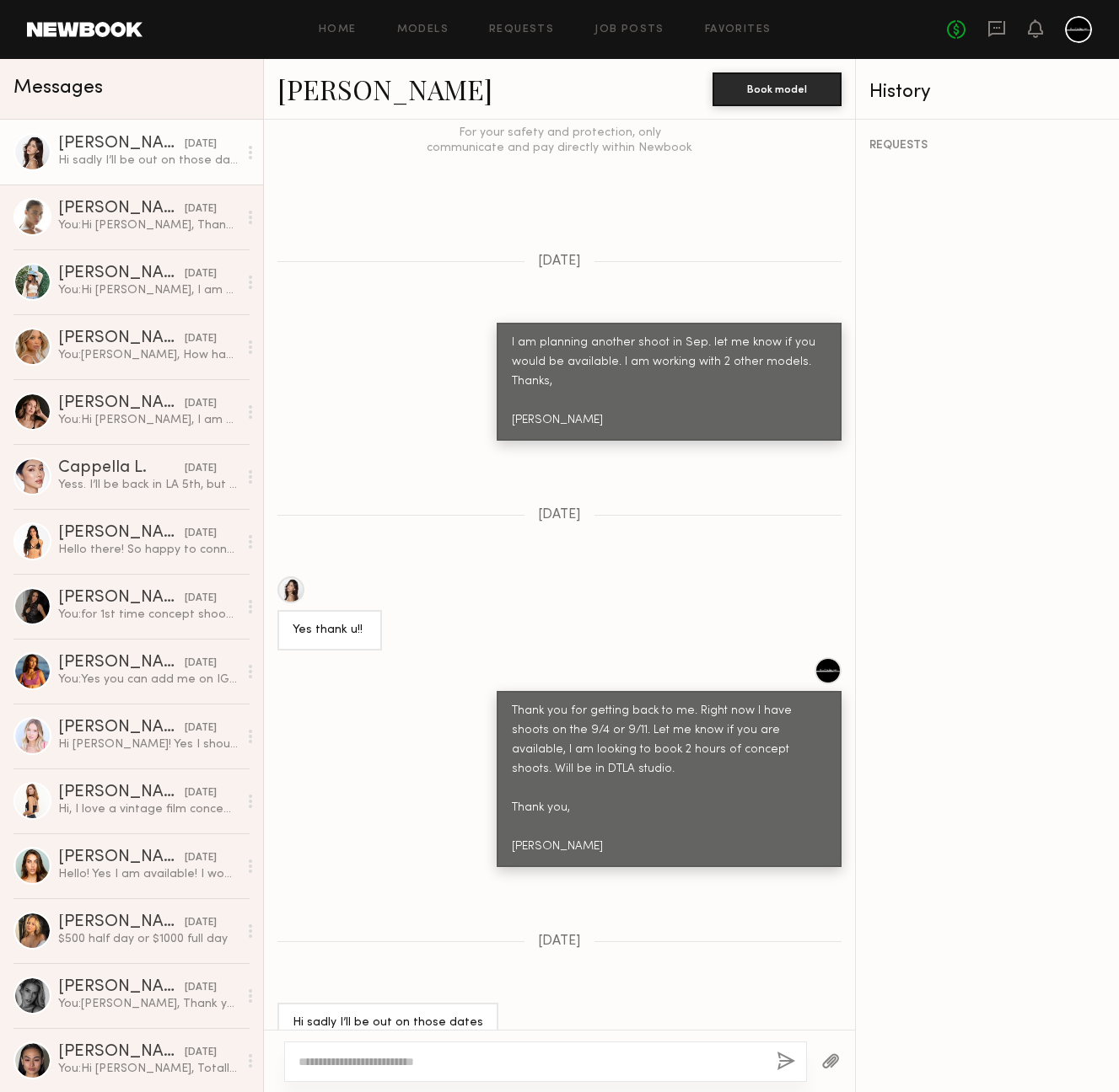
click at [585, 1066] on textarea at bounding box center [531, 1062] width 465 height 16
type textarea "**********"
click at [786, 1065] on button "button" at bounding box center [785, 1062] width 18 height 21
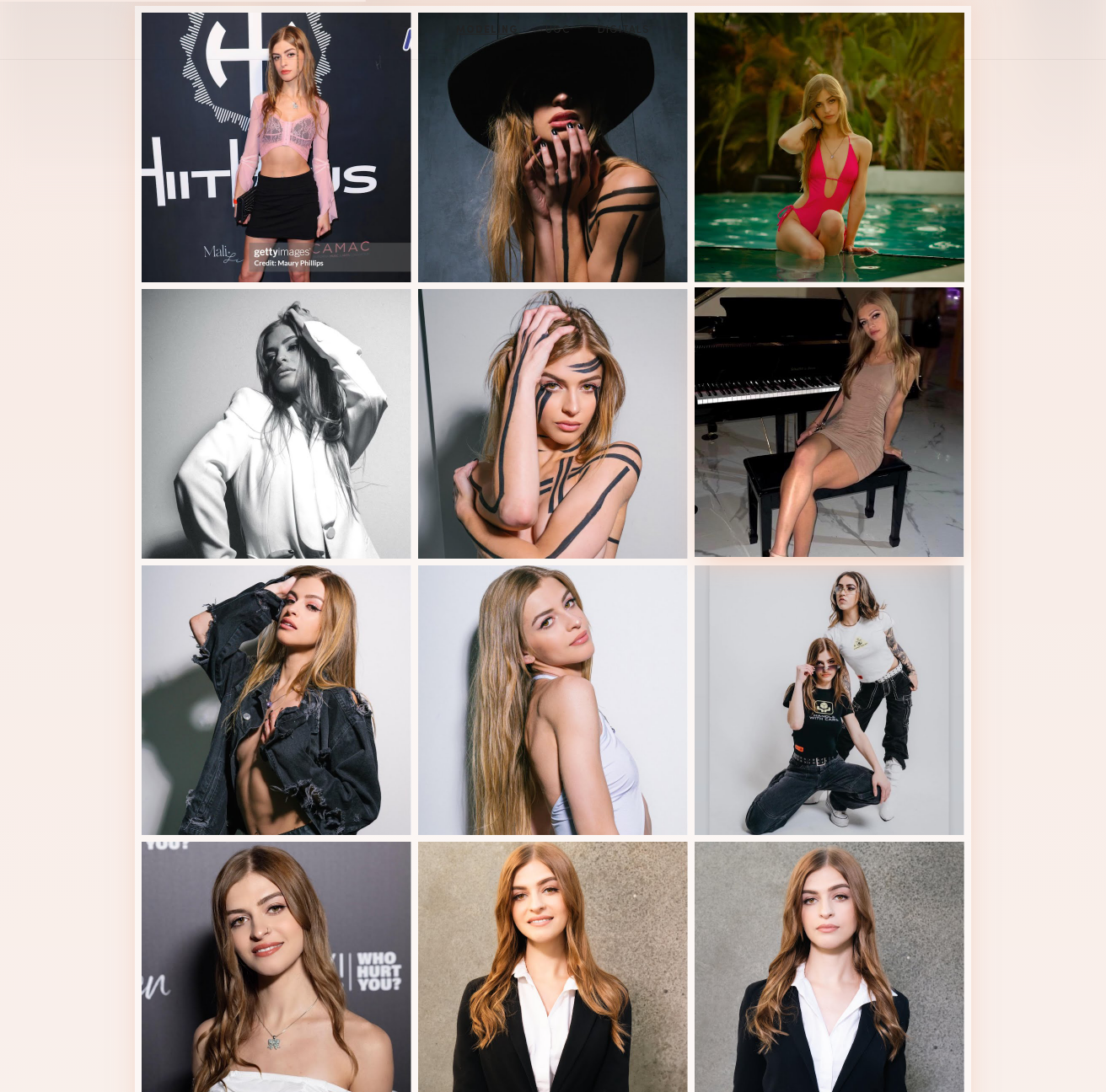
scroll to position [573, 0]
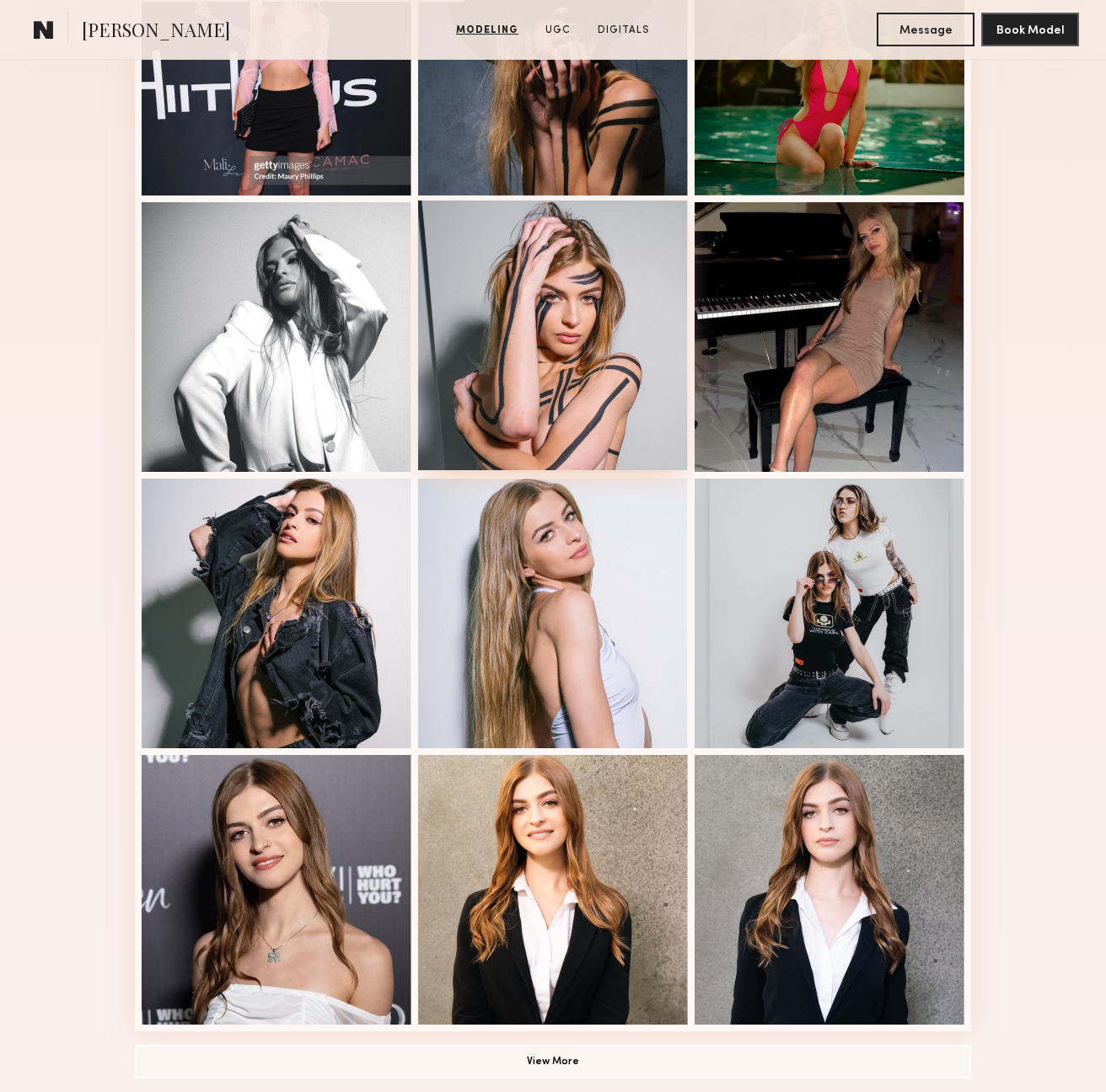
click at [562, 356] on div at bounding box center [553, 335] width 269 height 269
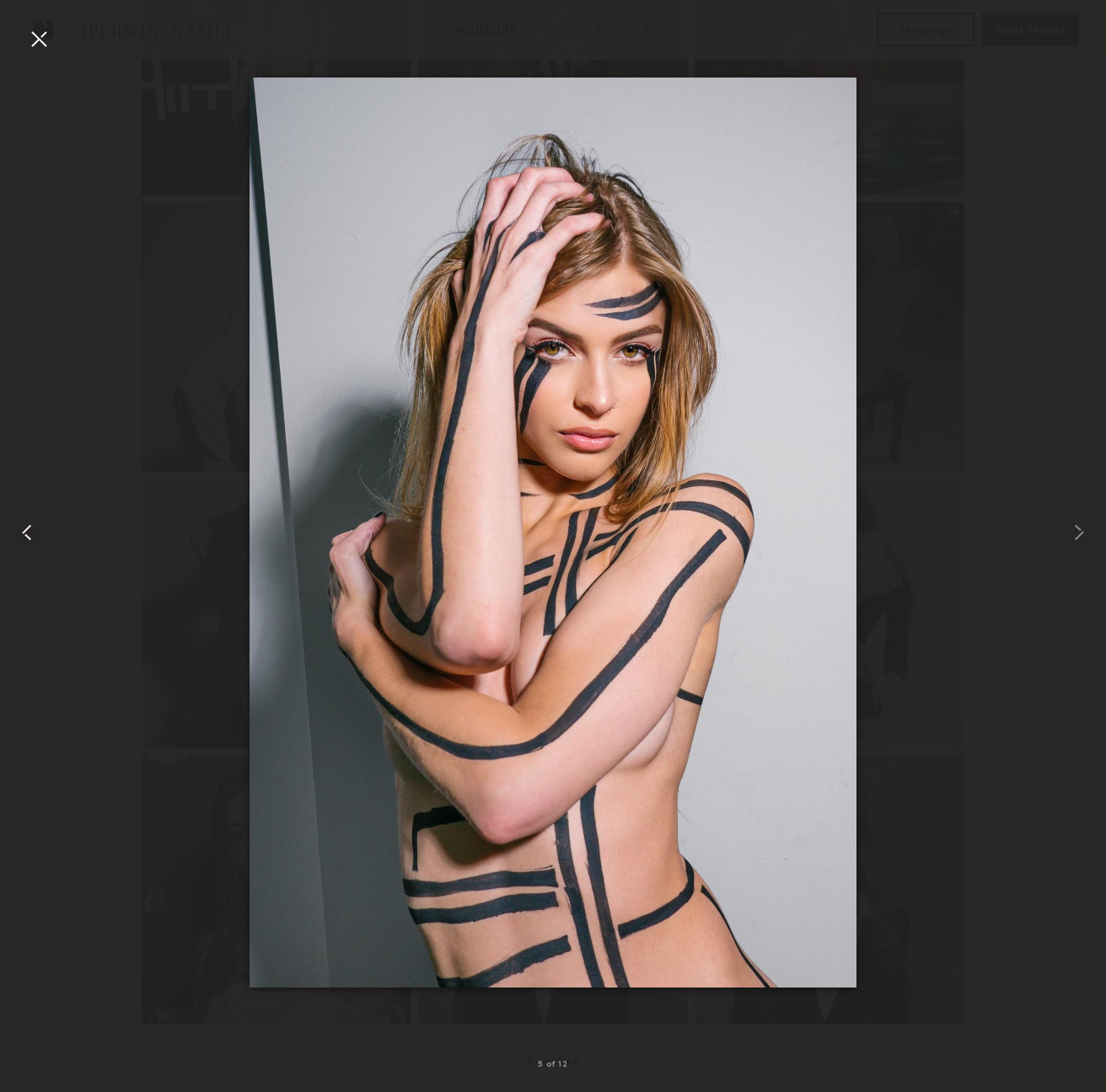
click at [31, 38] on div at bounding box center [38, 38] width 27 height 27
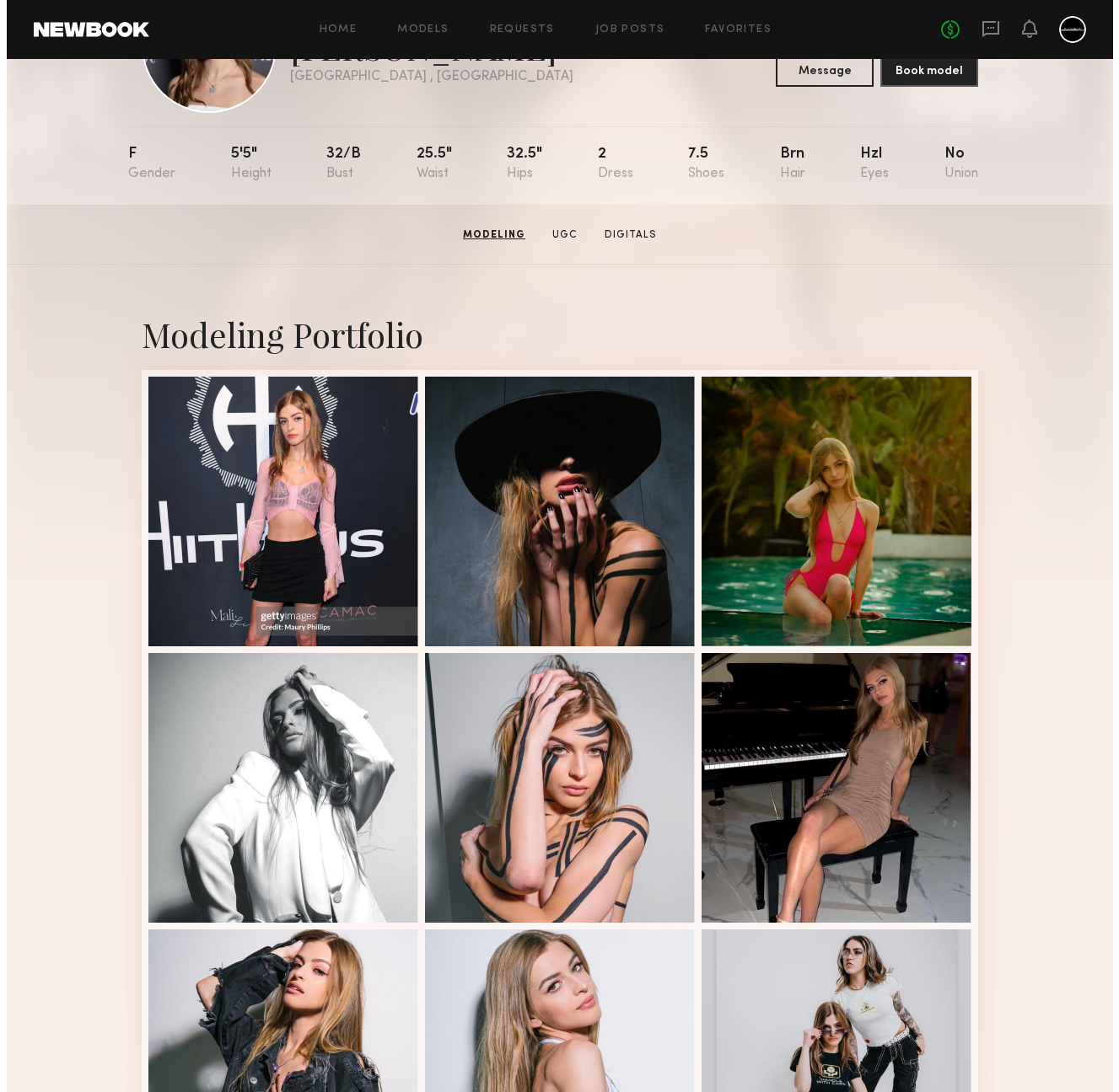
scroll to position [0, 0]
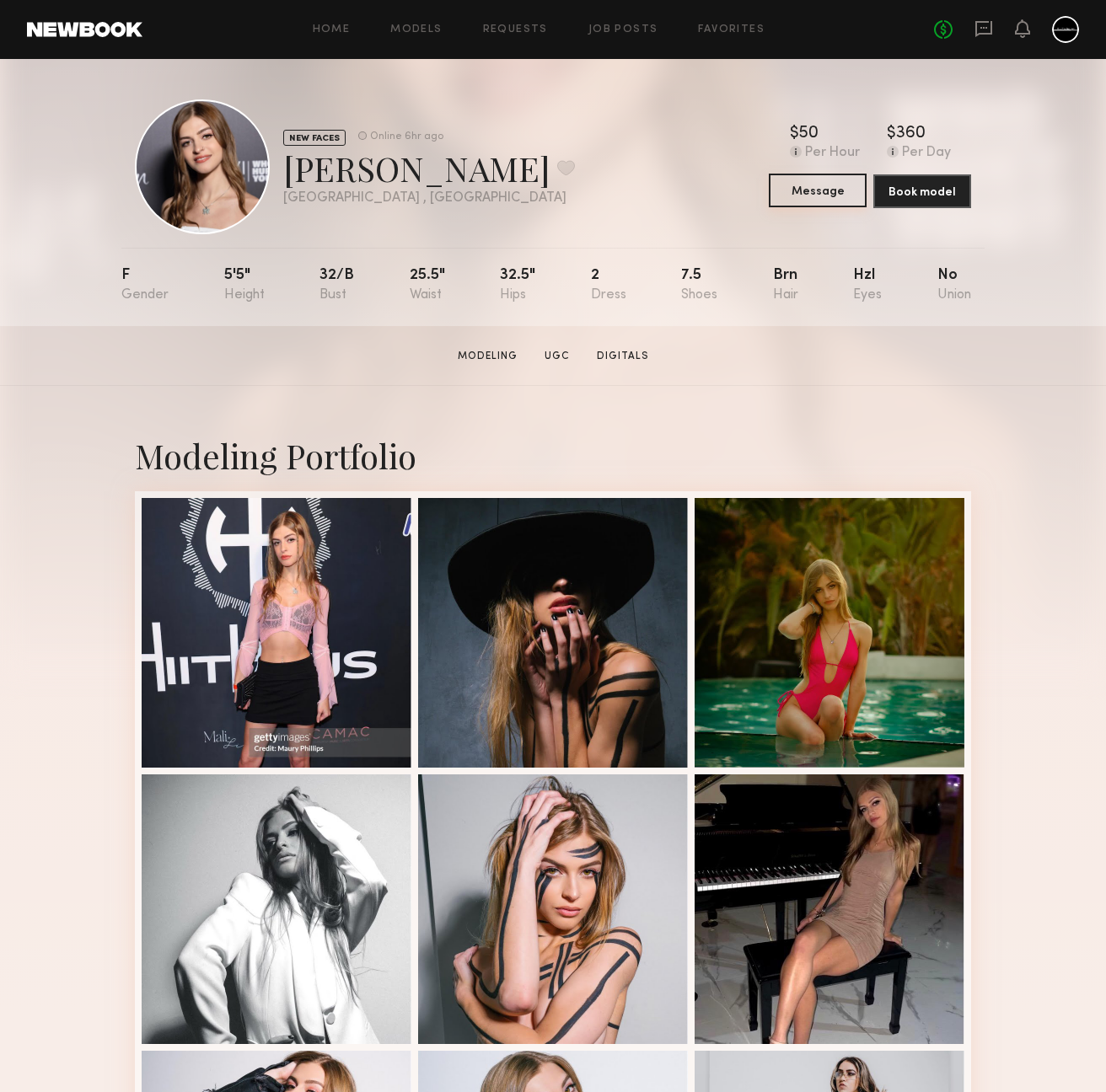
click at [791, 189] on button "Message" at bounding box center [817, 191] width 98 height 34
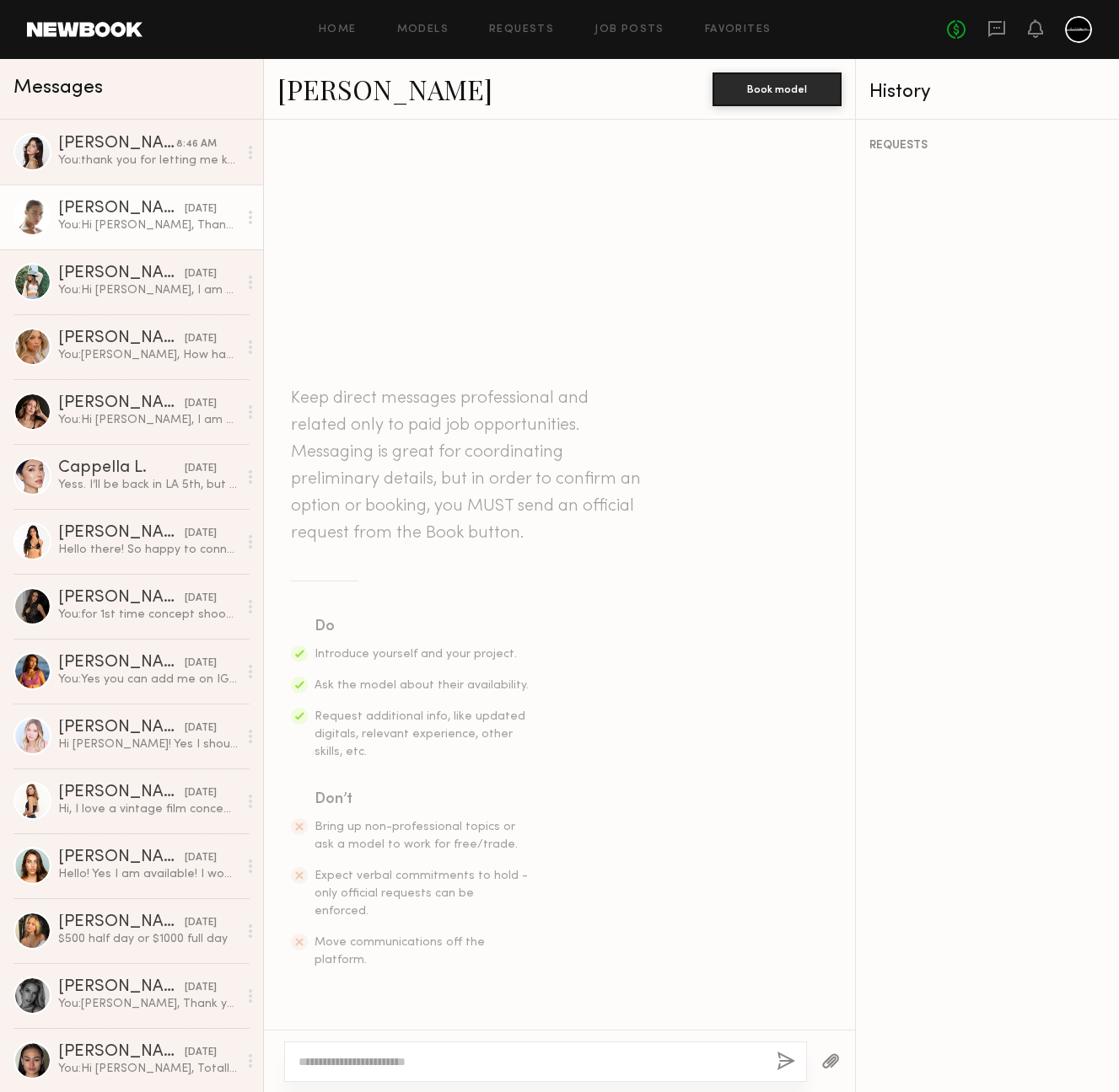
click at [126, 216] on div "Liv M." at bounding box center [121, 209] width 126 height 16
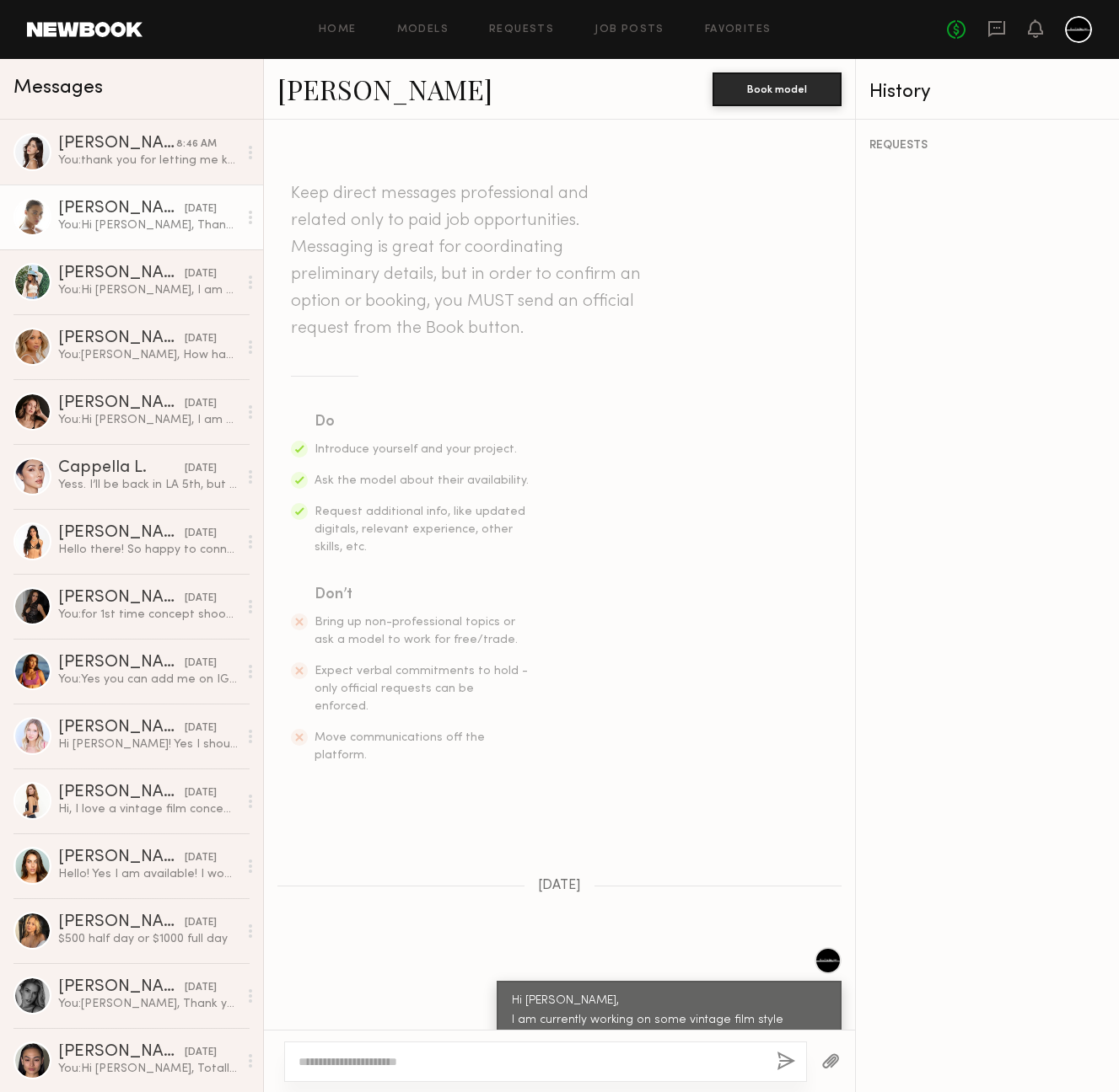
scroll to position [322, 0]
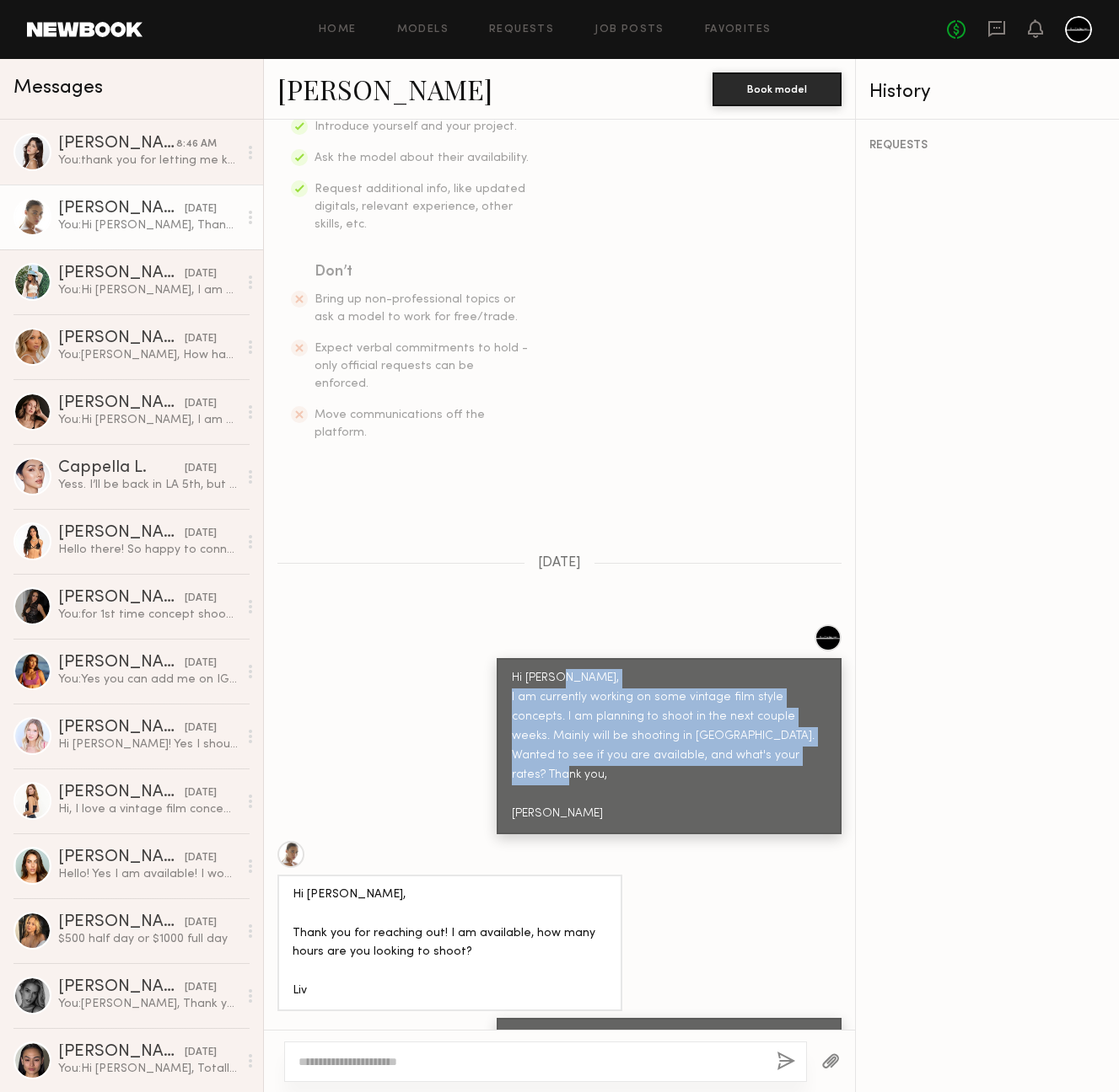
drag, startPoint x: 549, startPoint y: 753, endPoint x: 472, endPoint y: 664, distance: 117.7
click at [472, 664] on div "Hi Liv, I am currently working on some vintage film style concepts. I am planni…" at bounding box center [559, 729] width 591 height 210
copy div "I am currently working on some vintage film style concepts. I am planning to sh…"
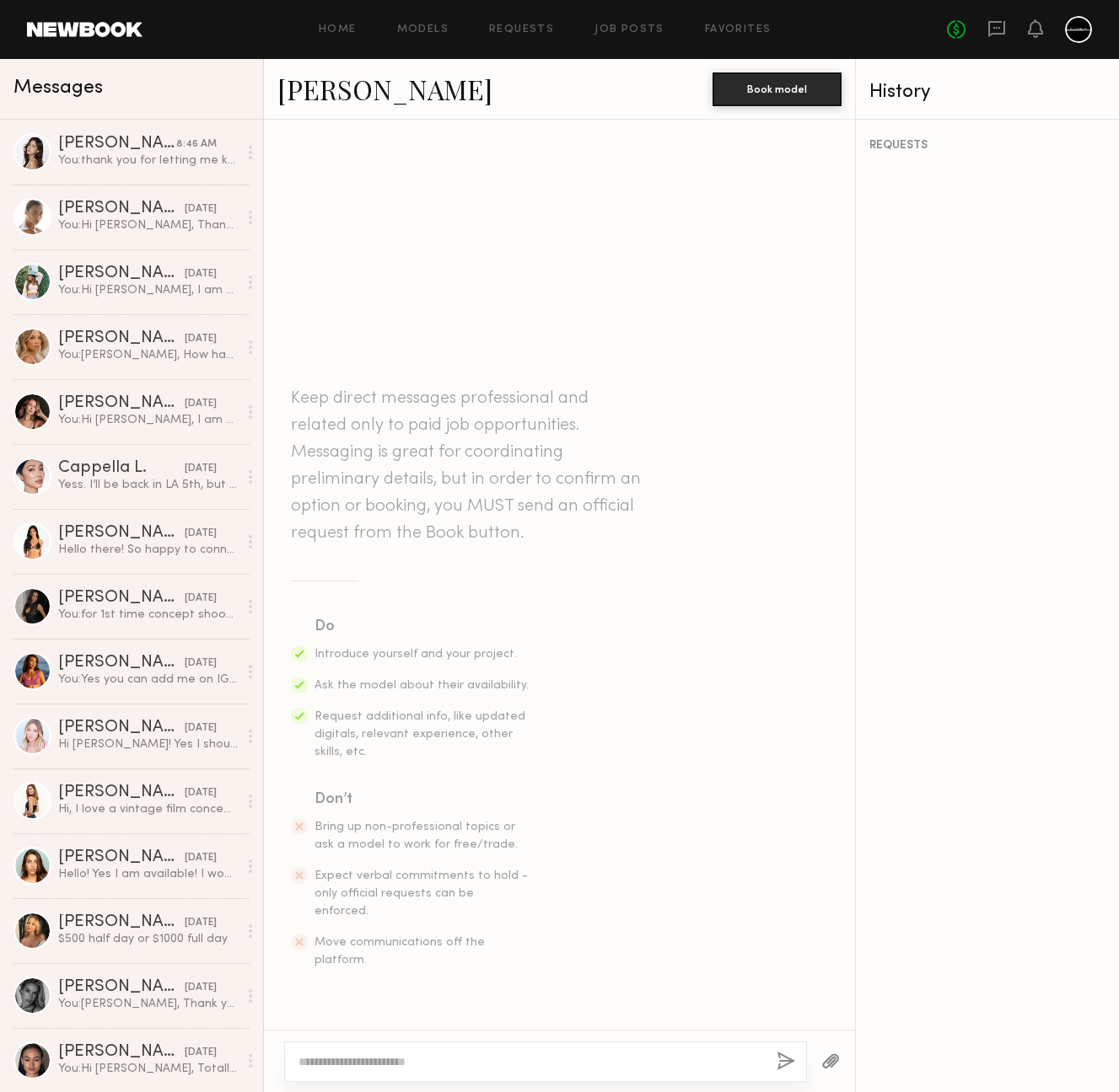
click at [462, 1072] on div at bounding box center [545, 1062] width 522 height 40
click at [462, 1064] on textarea at bounding box center [531, 1062] width 465 height 16
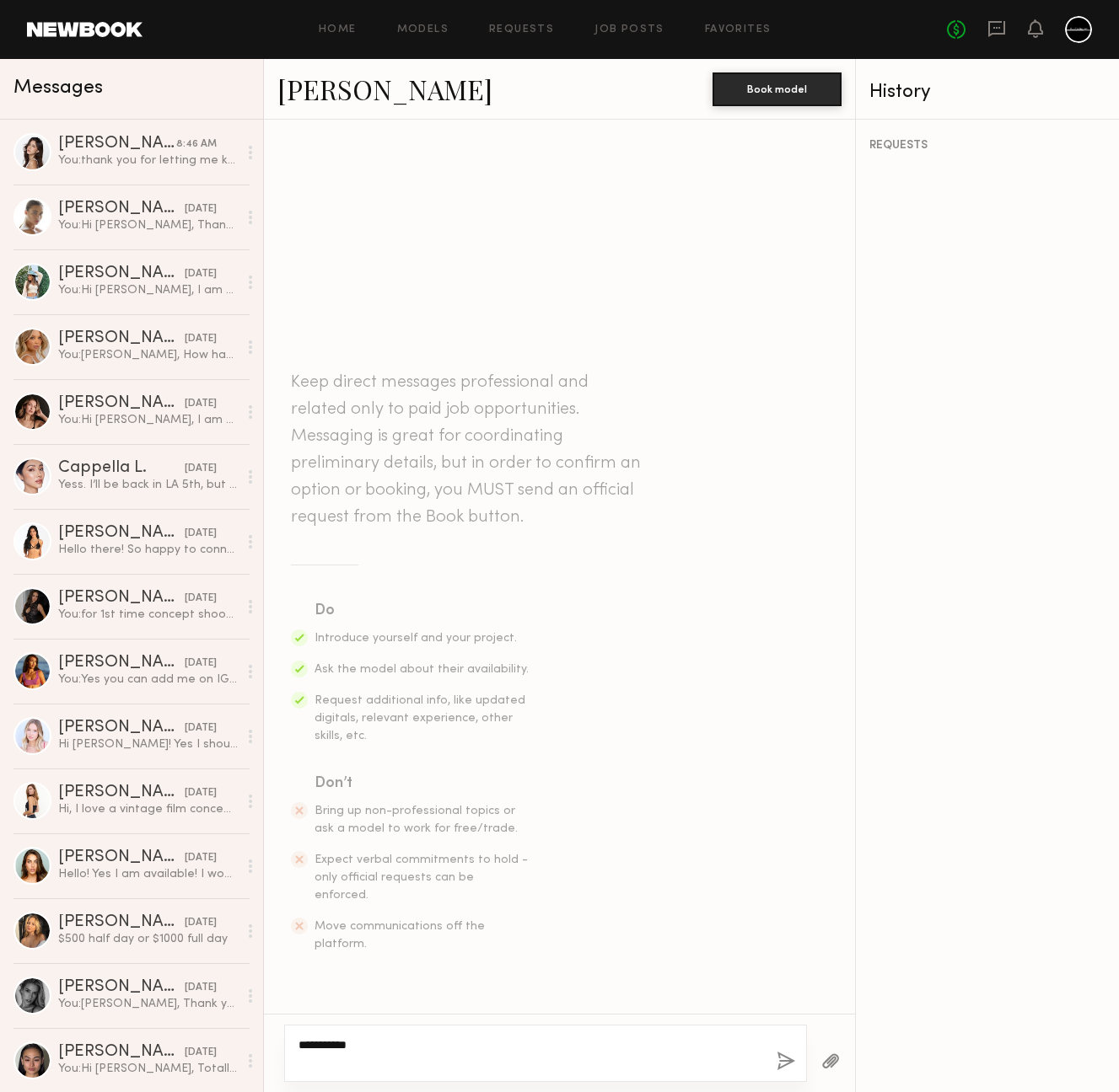
paste textarea "**********"
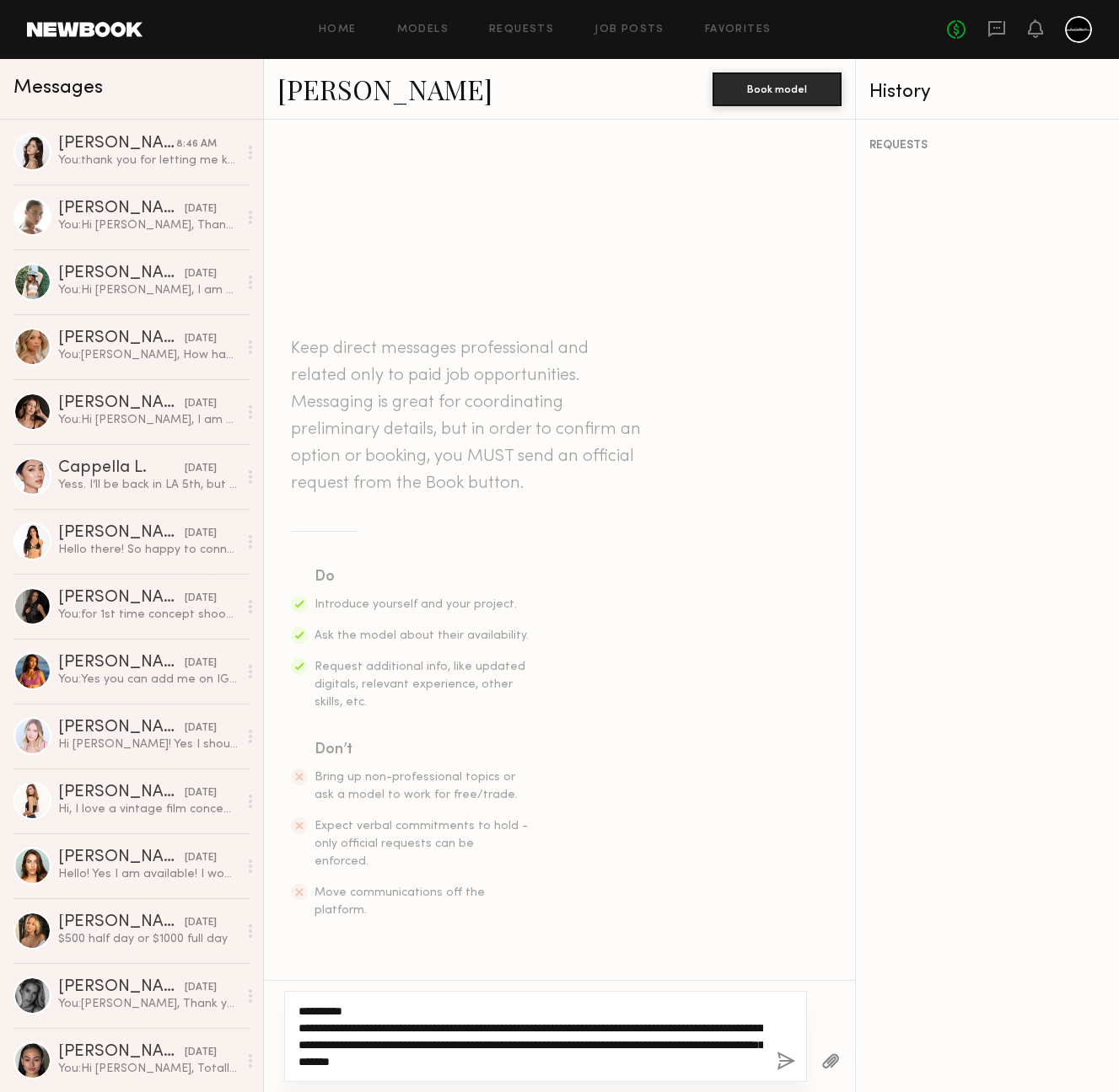
click at [565, 1060] on textarea "**********" at bounding box center [531, 1037] width 465 height 68
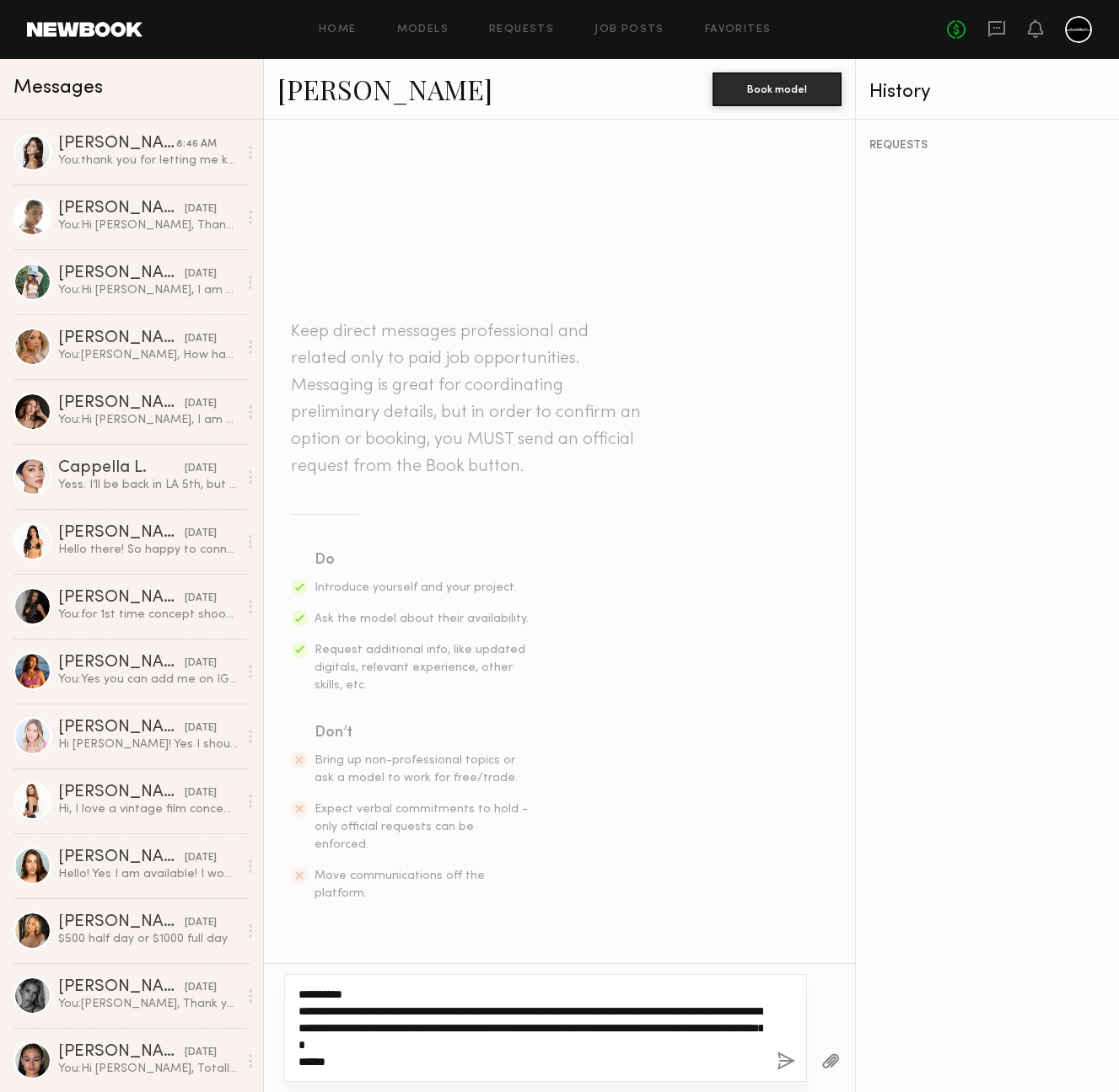
type textarea "**********"
click at [783, 1063] on button "button" at bounding box center [785, 1062] width 18 height 21
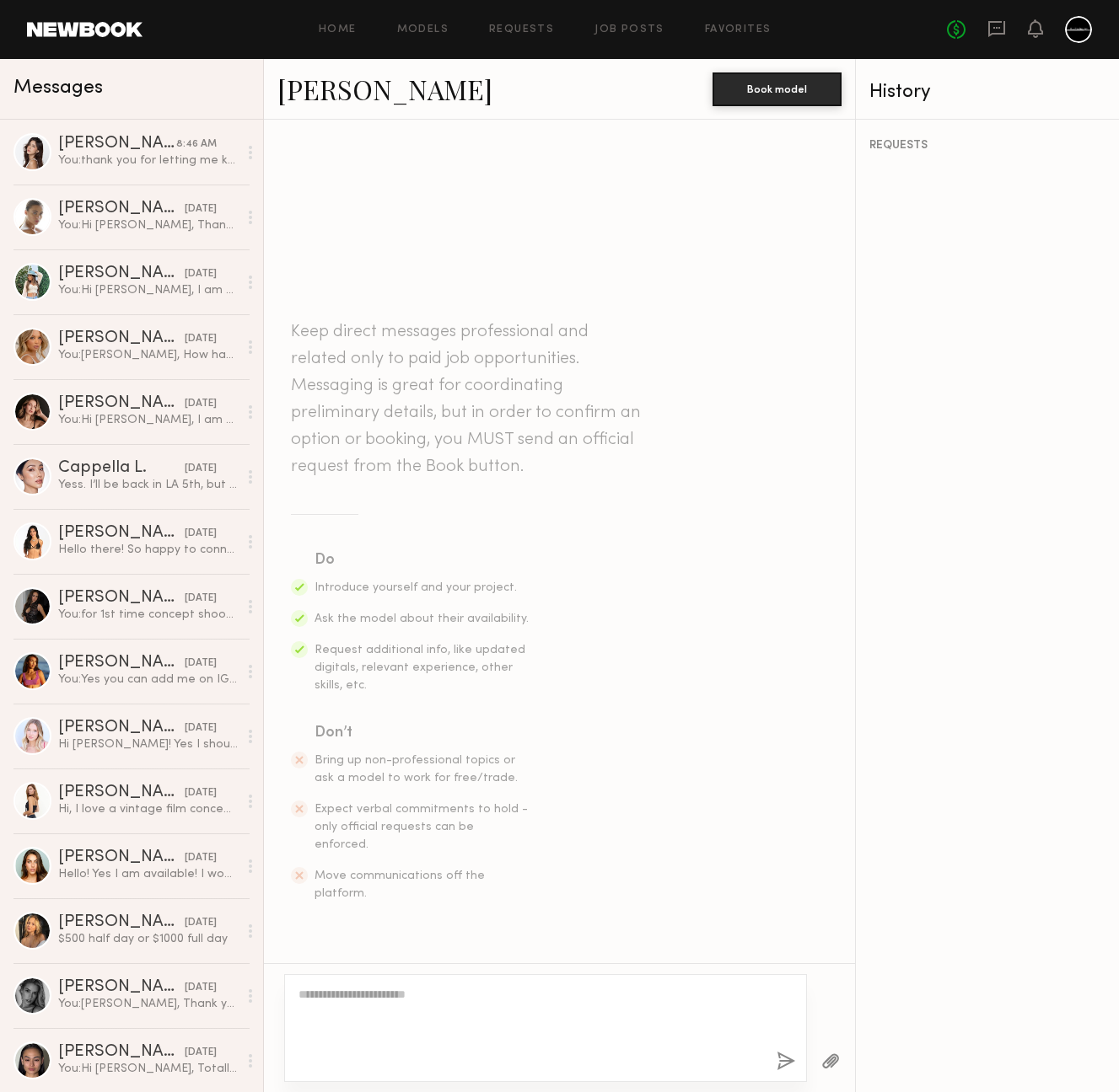
scroll to position [60, 0]
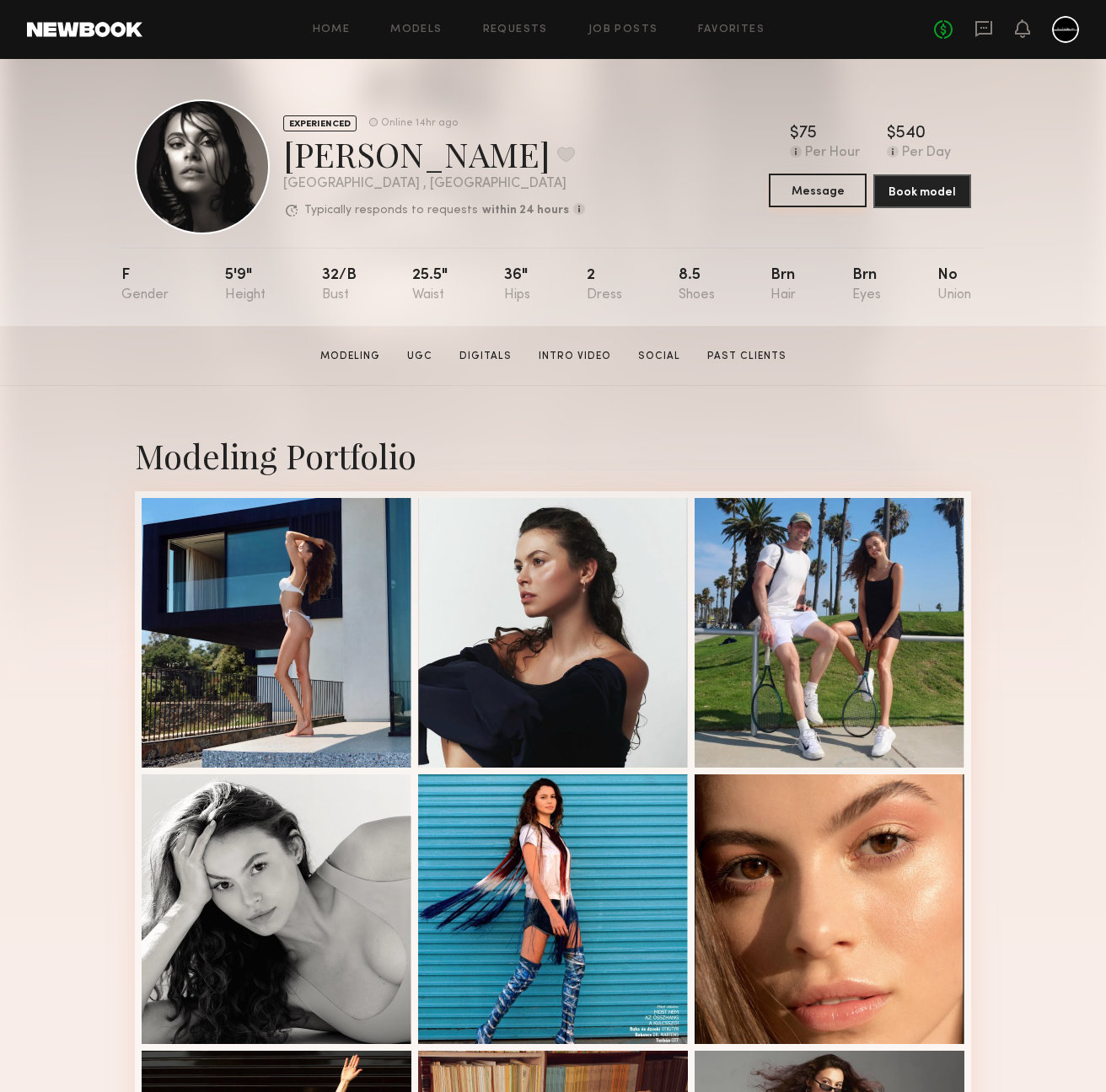
click at [823, 193] on button "Message" at bounding box center [817, 191] width 98 height 34
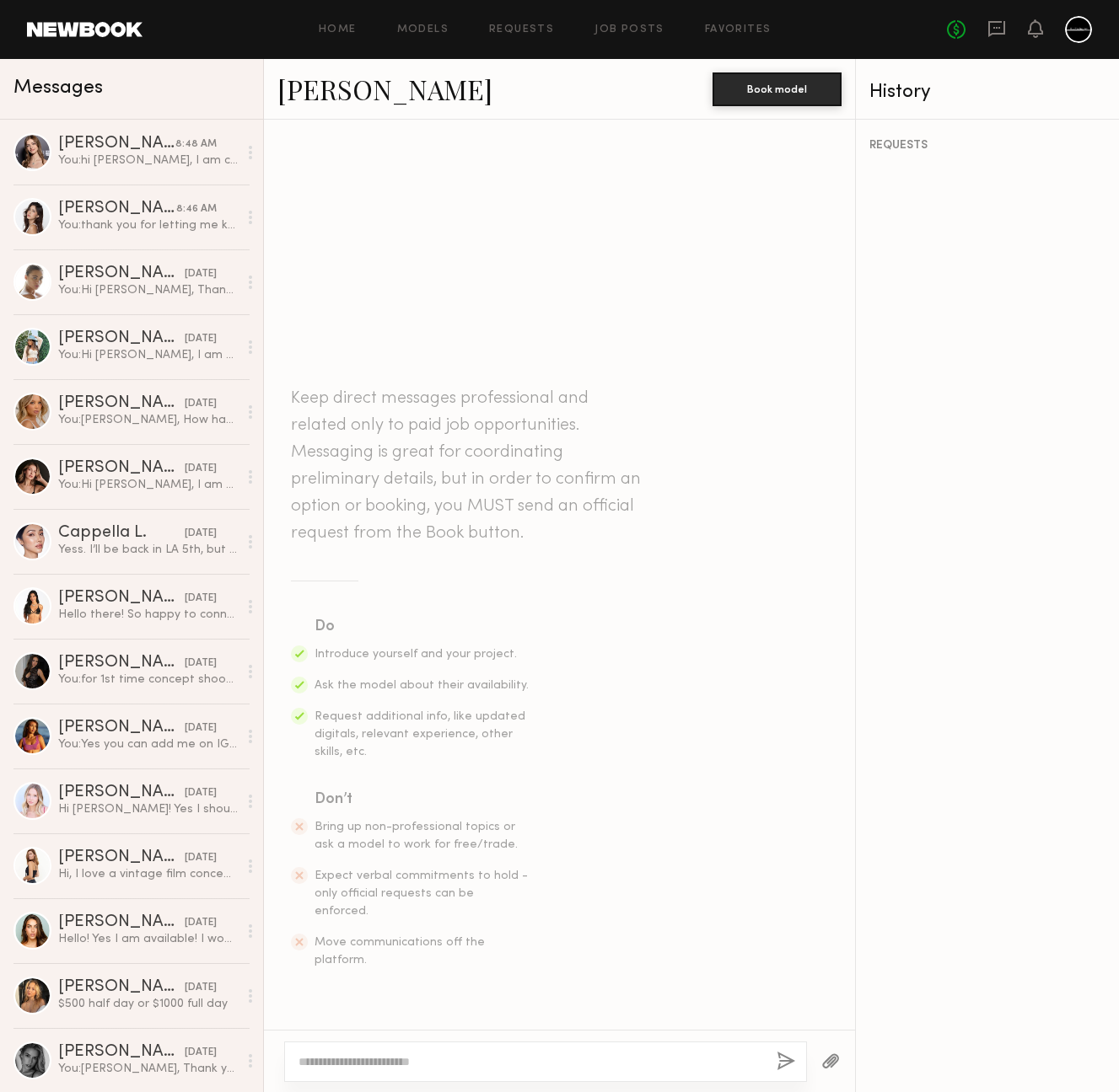
click at [483, 1060] on textarea at bounding box center [531, 1062] width 465 height 16
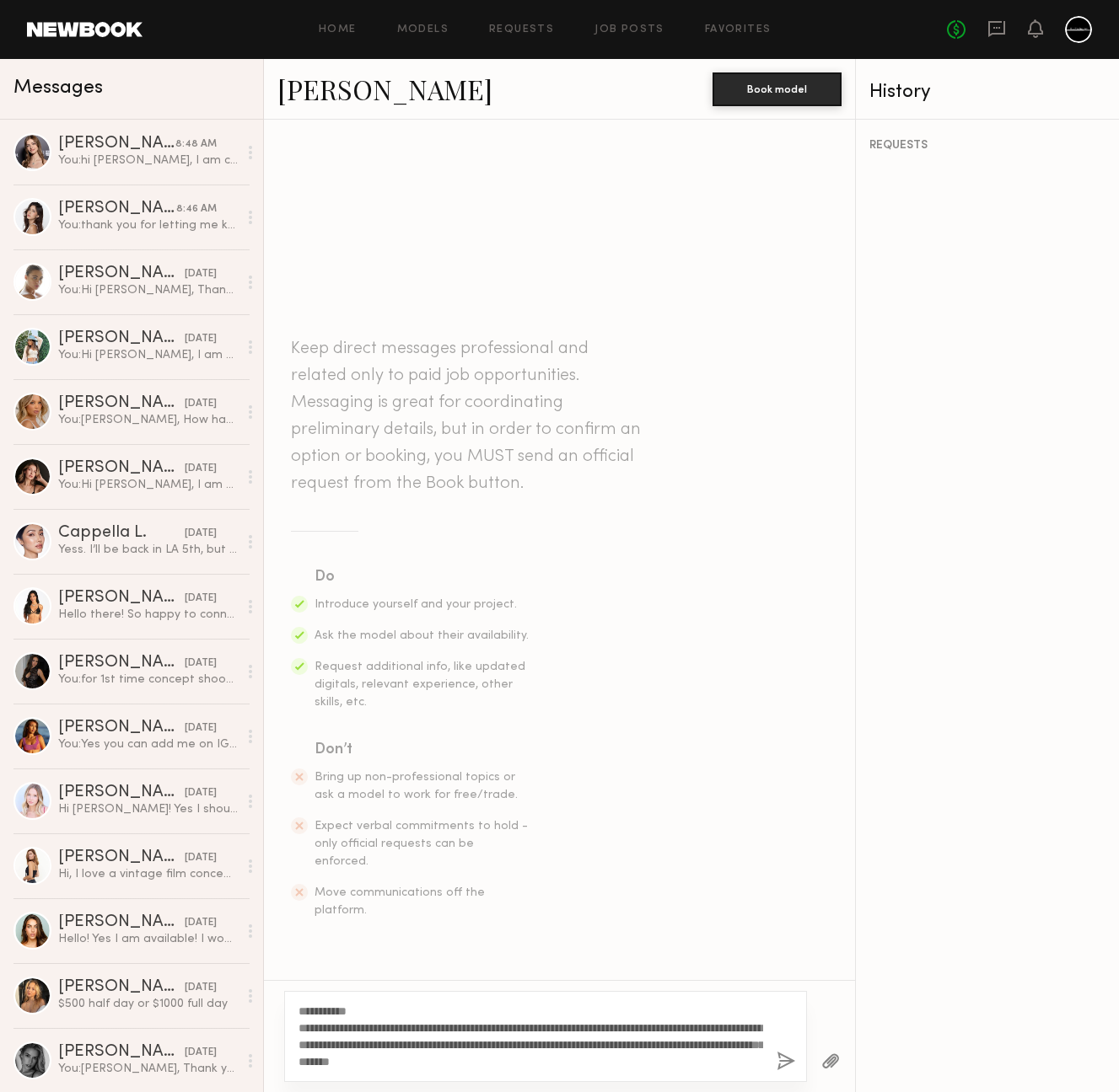
click at [565, 1061] on textarea "**********" at bounding box center [531, 1037] width 465 height 68
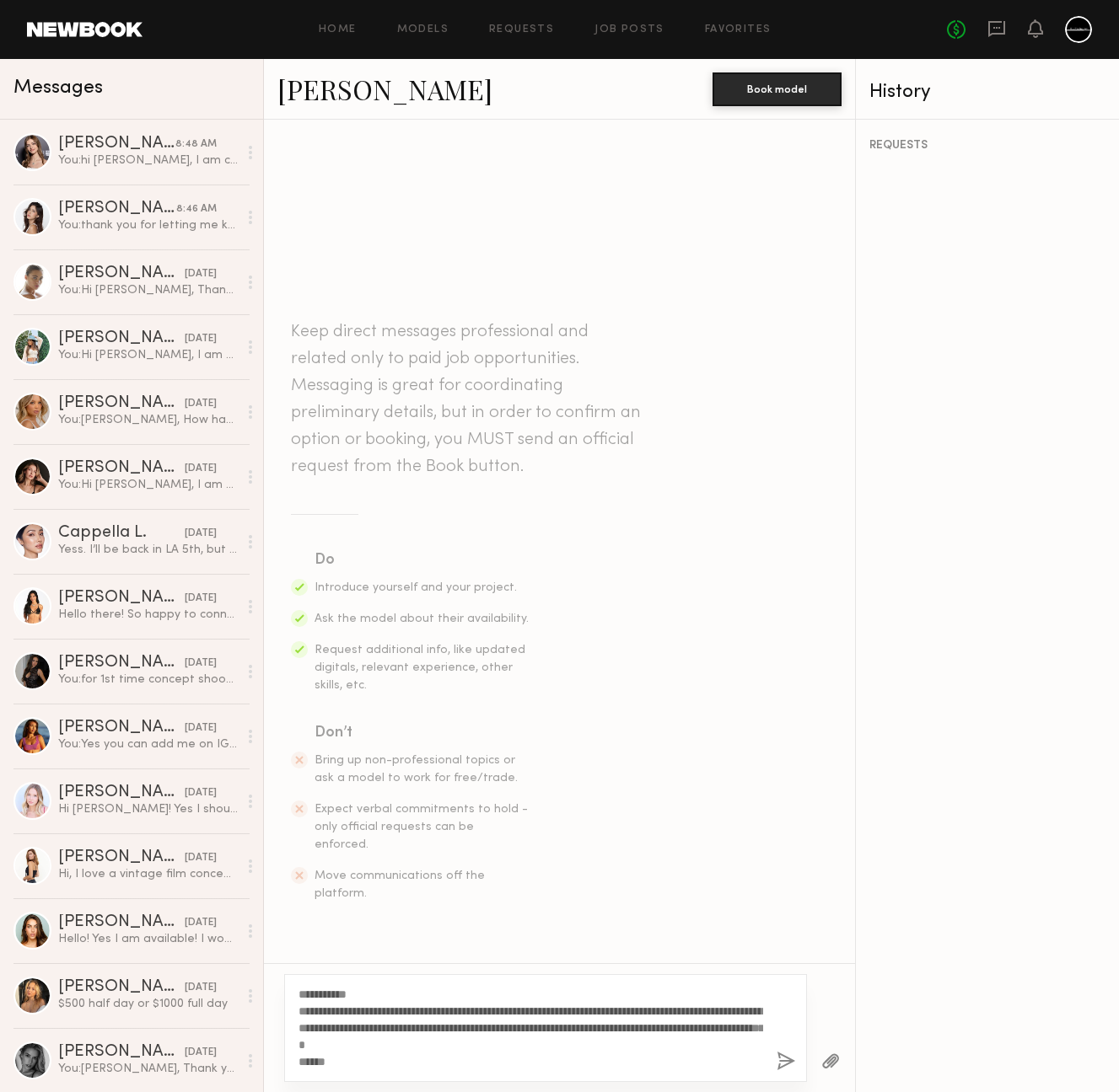
type textarea "**********"
click at [774, 1057] on div "**********" at bounding box center [545, 1029] width 522 height 108
click at [784, 1060] on button "button" at bounding box center [785, 1062] width 18 height 21
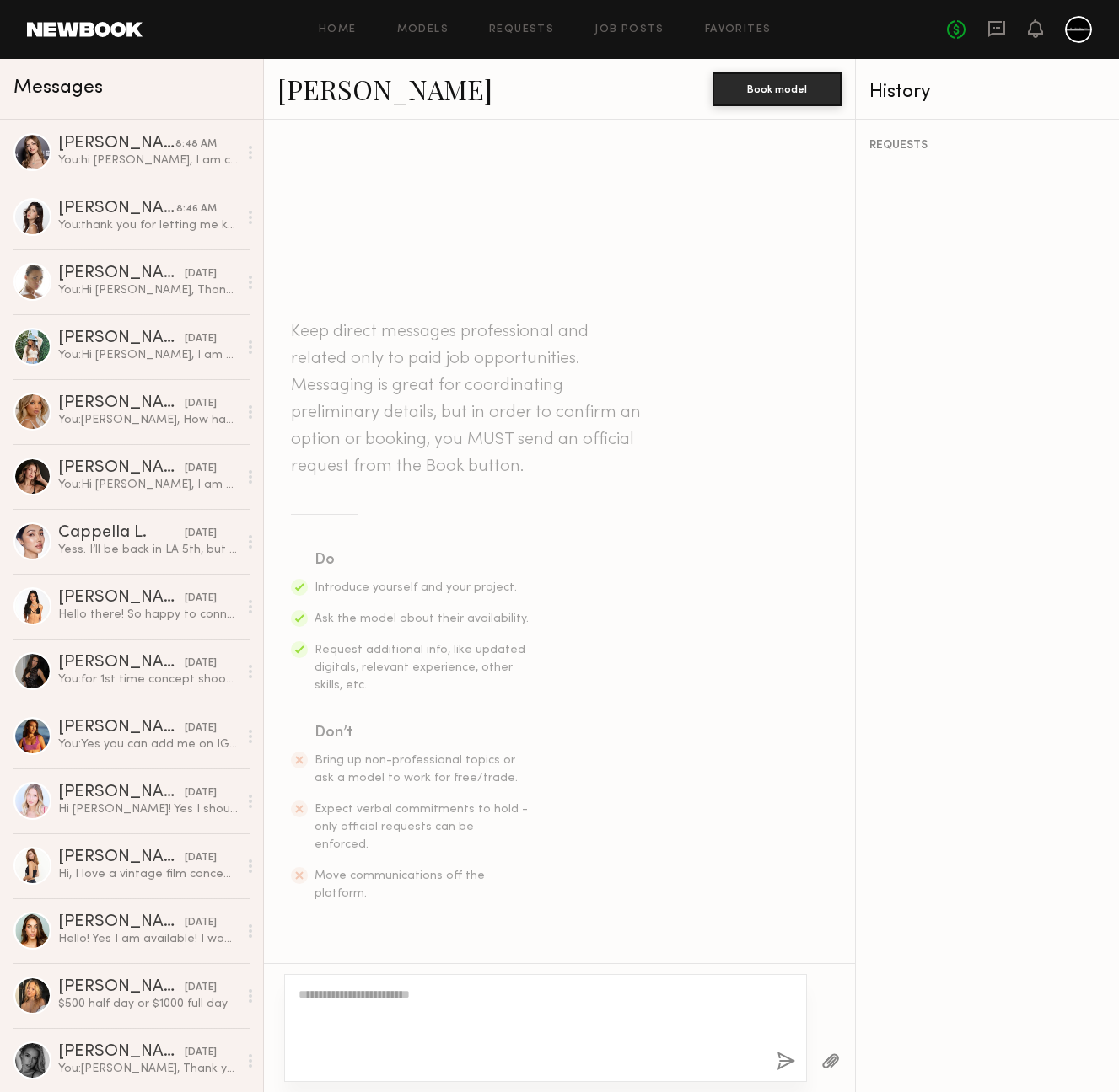
scroll to position [60, 0]
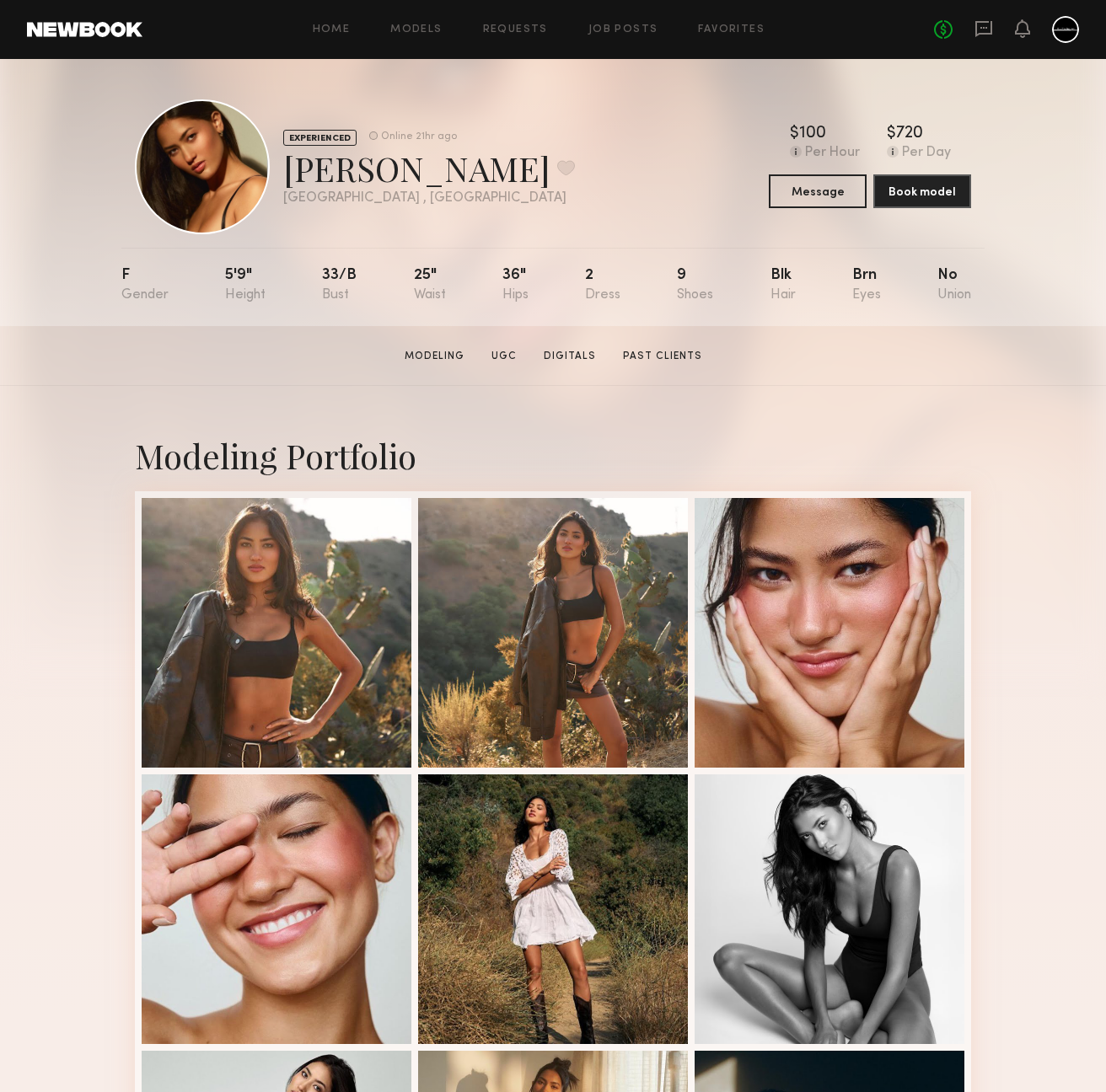
click at [610, 357] on section "Modeling UGC Digitals Past Clients" at bounding box center [553, 355] width 312 height 16
click at [636, 357] on link "Past Clients" at bounding box center [663, 356] width 93 height 16
click at [811, 187] on button "Message" at bounding box center [817, 191] width 98 height 34
